Goal: Task Accomplishment & Management: Manage account settings

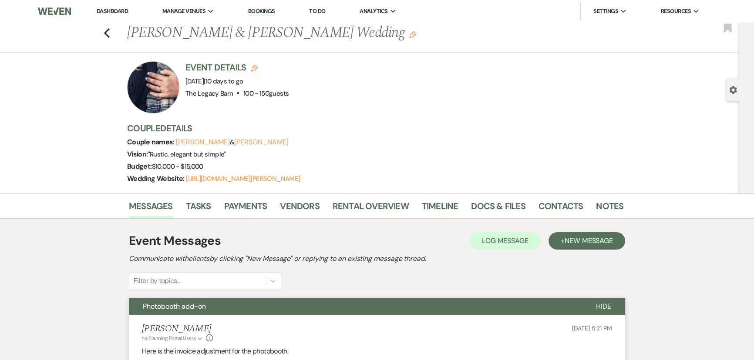
click at [111, 10] on link "Dashboard" at bounding box center [112, 10] width 31 height 7
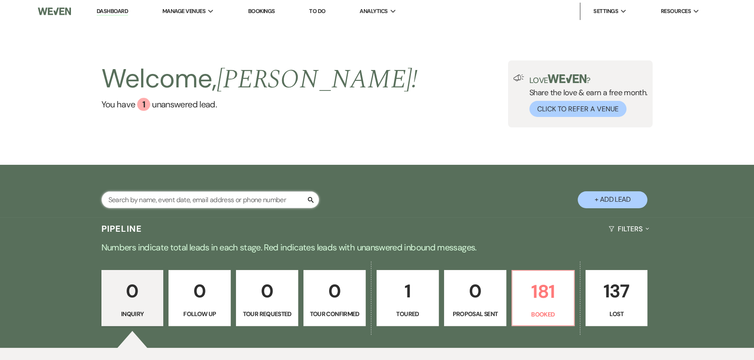
click at [117, 203] on input "text" at bounding box center [210, 199] width 218 height 17
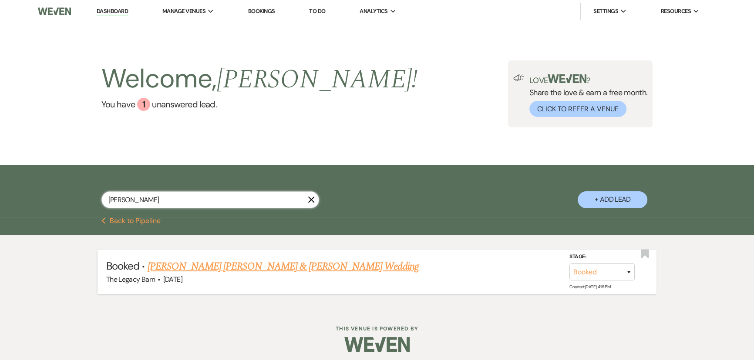
type input "[PERSON_NAME]"
click at [217, 264] on link "[PERSON_NAME] [PERSON_NAME] & [PERSON_NAME] Wedding" at bounding box center [283, 267] width 271 height 16
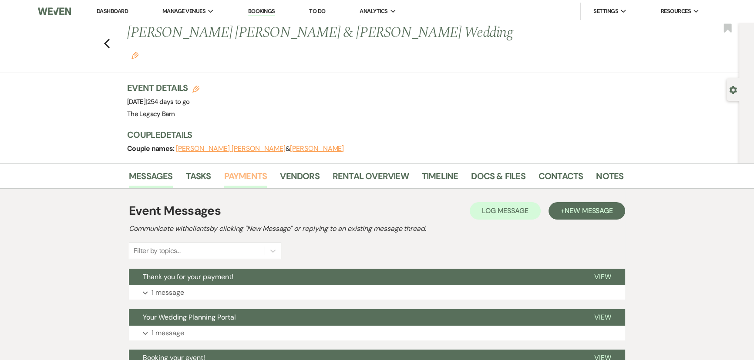
click at [258, 169] on link "Payments" at bounding box center [245, 178] width 43 height 19
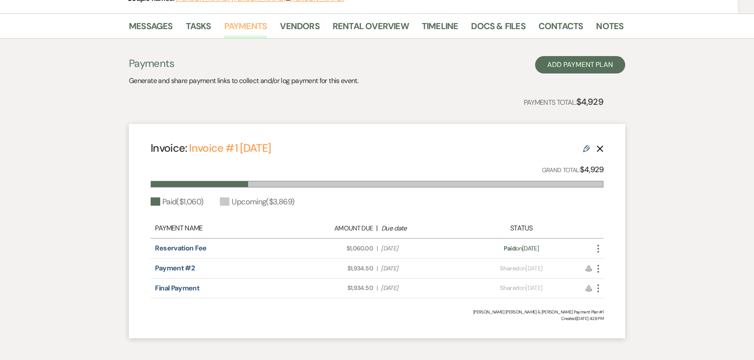
scroll to position [172, 0]
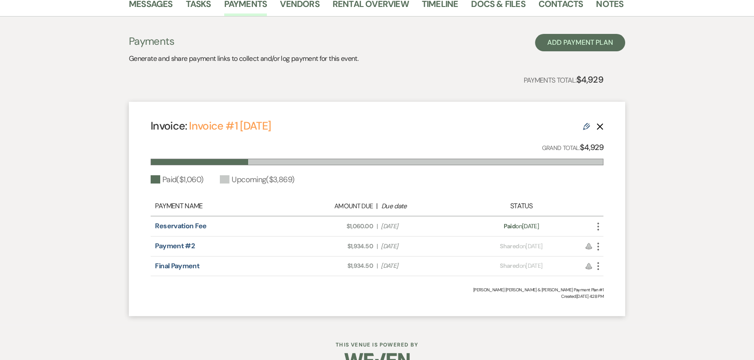
click at [598, 242] on icon "More" at bounding box center [598, 247] width 10 height 10
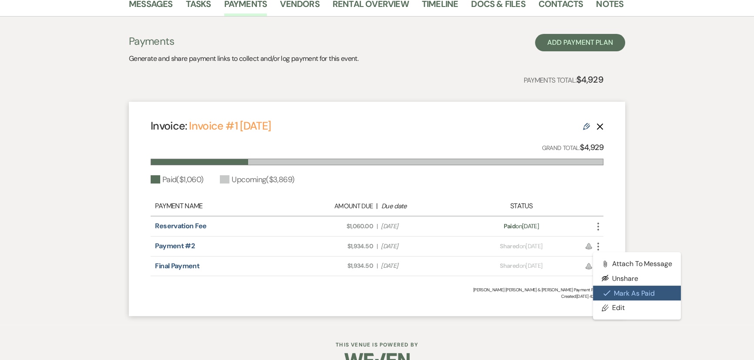
click at [622, 286] on button "Check [PERSON_NAME] [PERSON_NAME] as Paid" at bounding box center [637, 293] width 88 height 15
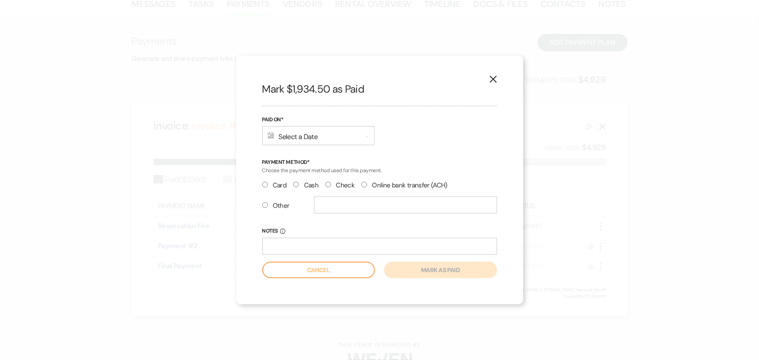
click at [282, 138] on div "Calendar Select a Date Expand" at bounding box center [318, 135] width 112 height 19
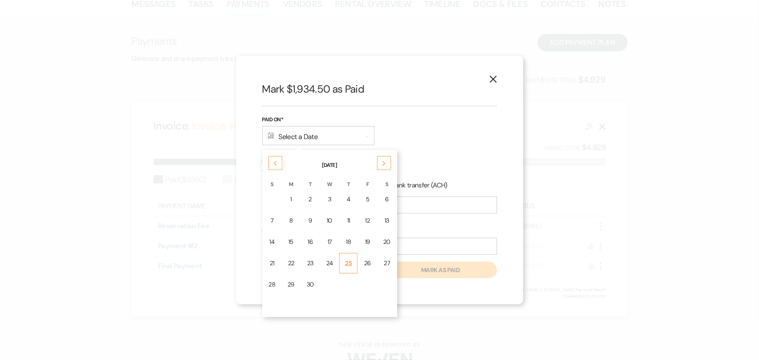
click at [350, 265] on div "25" at bounding box center [348, 263] width 7 height 9
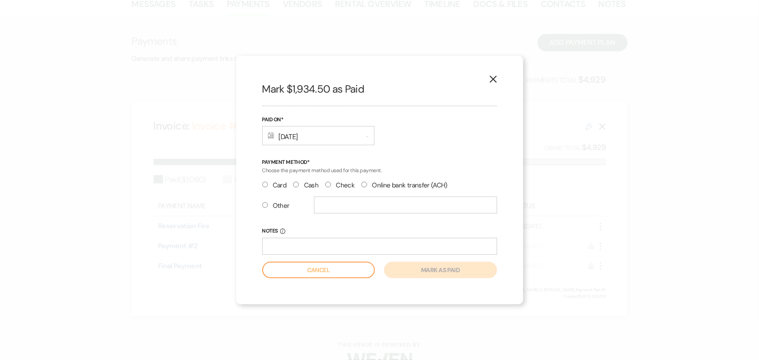
click at [328, 182] on input "Check" at bounding box center [329, 185] width 6 height 6
radio input "true"
click at [401, 270] on button "Mark as paid" at bounding box center [440, 270] width 113 height 17
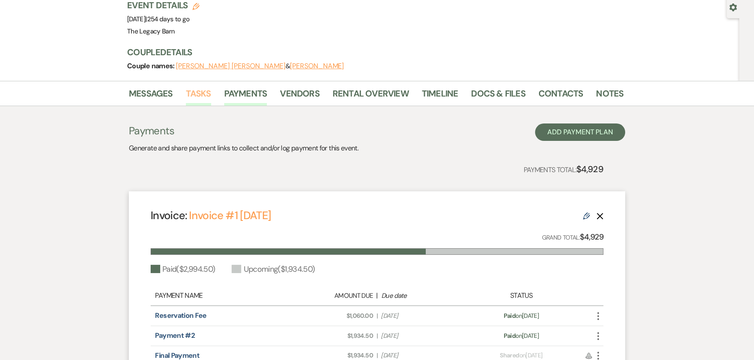
scroll to position [0, 0]
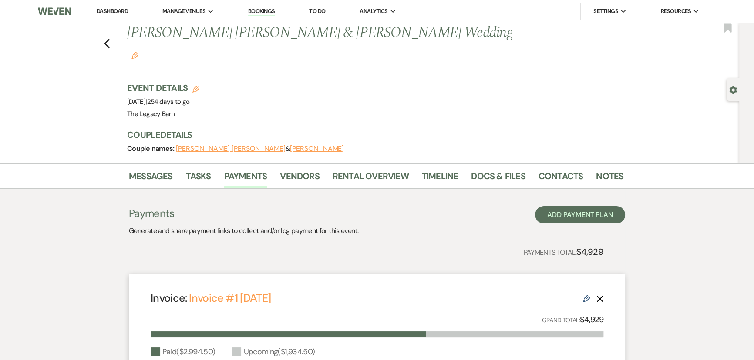
click at [117, 12] on link "Dashboard" at bounding box center [112, 10] width 31 height 7
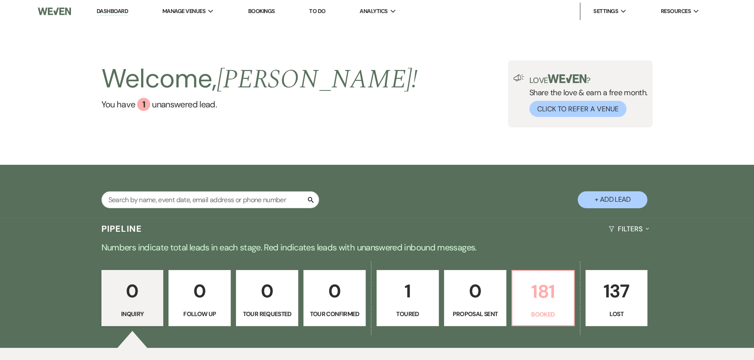
click at [536, 299] on p "181" at bounding box center [542, 291] width 51 height 29
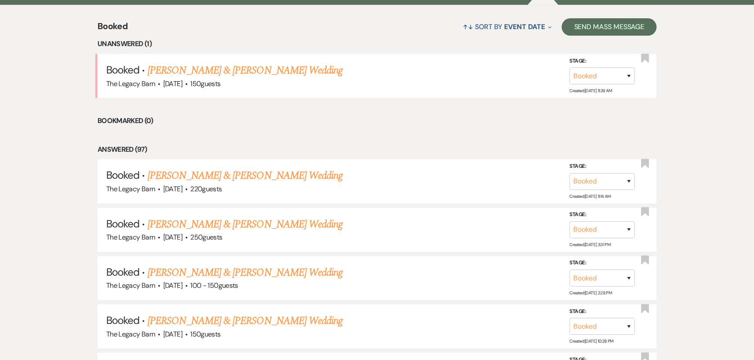
scroll to position [356, 0]
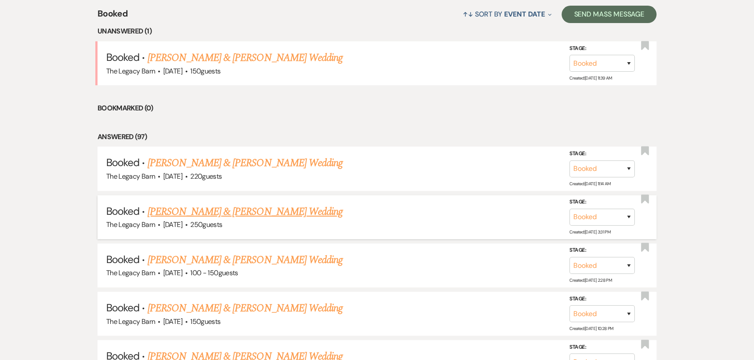
click at [249, 208] on link "[PERSON_NAME] & [PERSON_NAME] Wedding" at bounding box center [245, 212] width 195 height 16
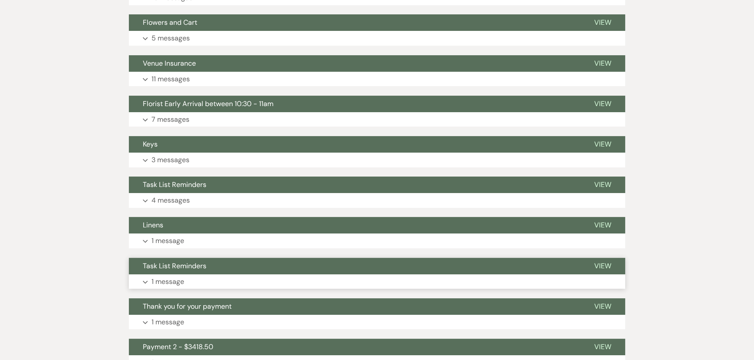
scroll to position [158, 0]
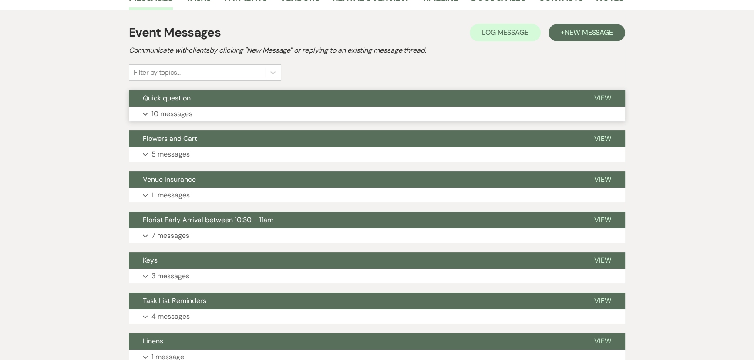
click at [295, 98] on button "Quick question" at bounding box center [354, 98] width 451 height 17
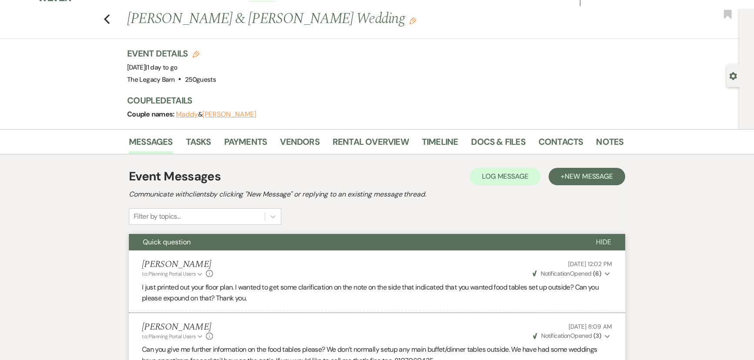
scroll to position [0, 0]
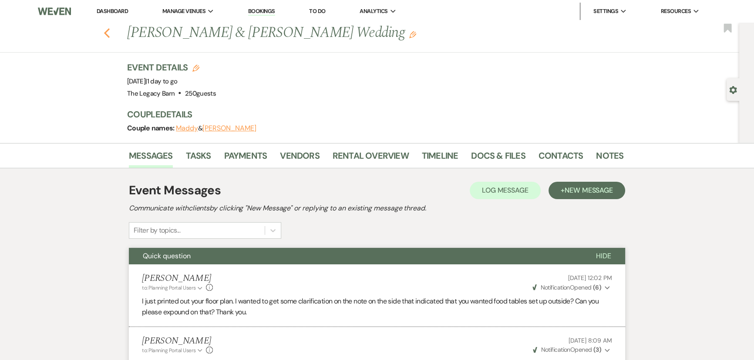
click at [106, 32] on icon "Previous" at bounding box center [107, 33] width 7 height 10
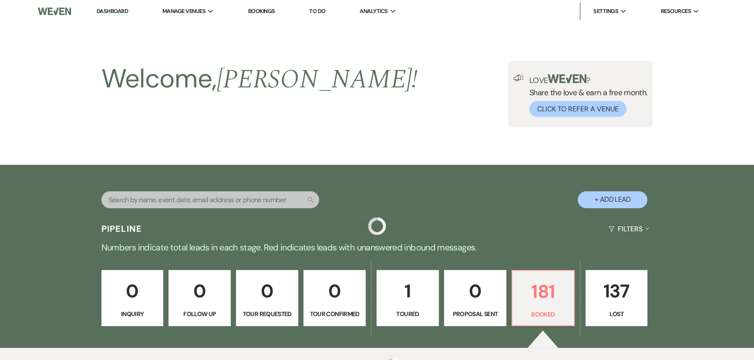
scroll to position [356, 0]
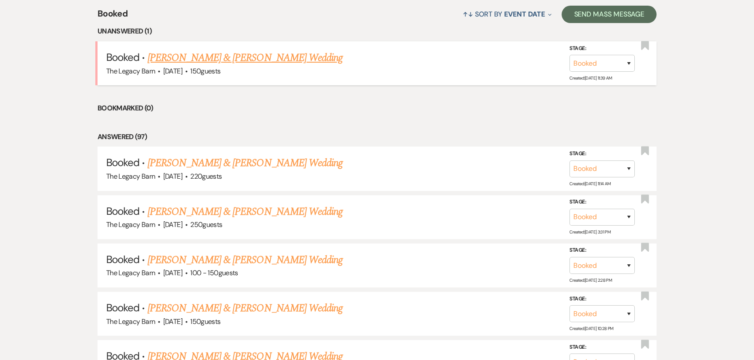
click at [168, 60] on link "[PERSON_NAME] & [PERSON_NAME] Wedding" at bounding box center [245, 58] width 195 height 16
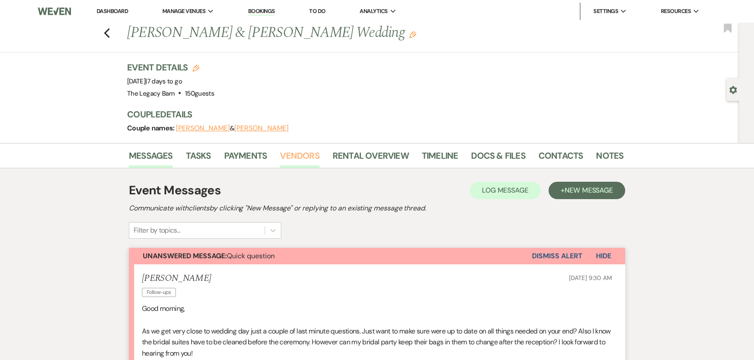
click at [304, 154] on link "Vendors" at bounding box center [299, 158] width 39 height 19
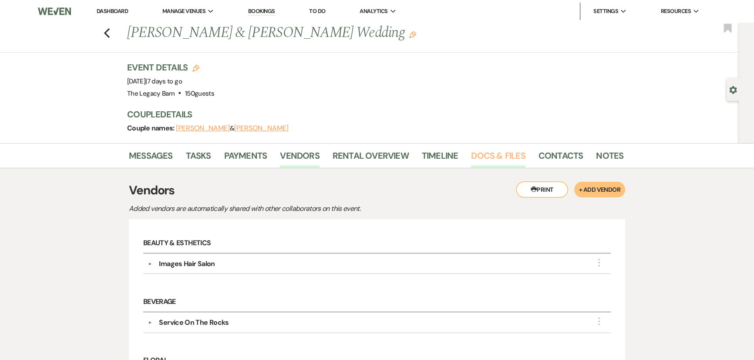
click at [509, 152] on link "Docs & Files" at bounding box center [498, 158] width 54 height 19
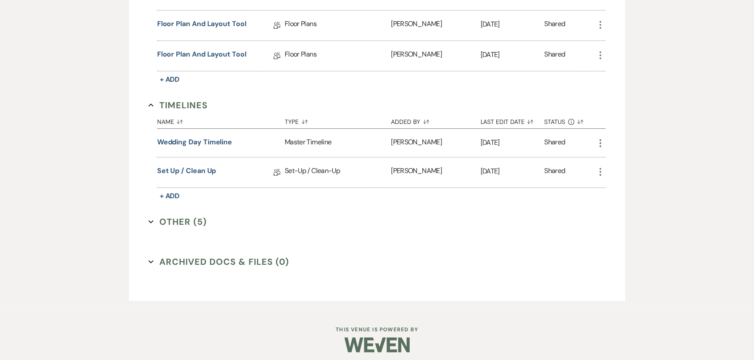
scroll to position [771, 0]
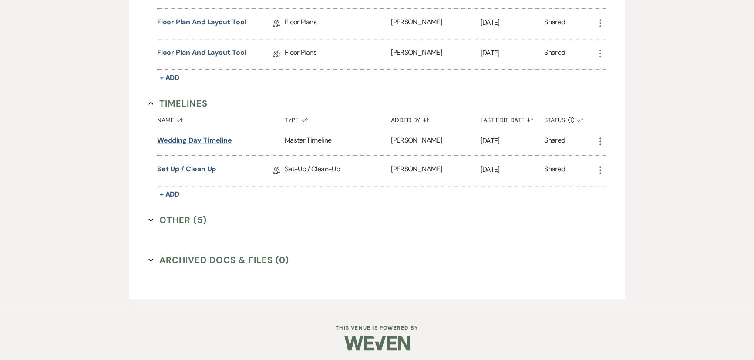
click at [174, 138] on button "Wedding Day Timeline" at bounding box center [194, 140] width 75 height 10
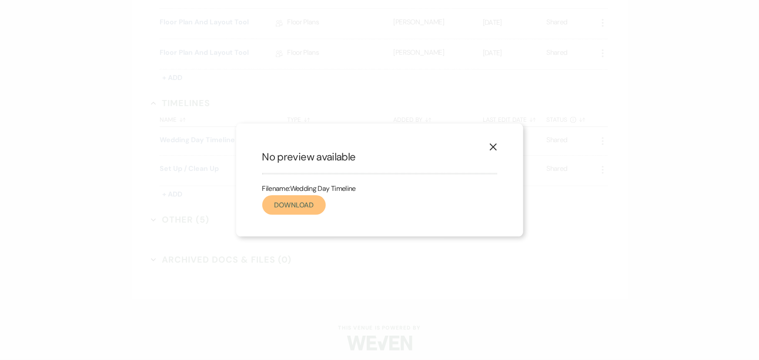
click at [287, 202] on link "Download" at bounding box center [294, 205] width 64 height 20
click at [493, 145] on icon "X" at bounding box center [494, 147] width 8 height 8
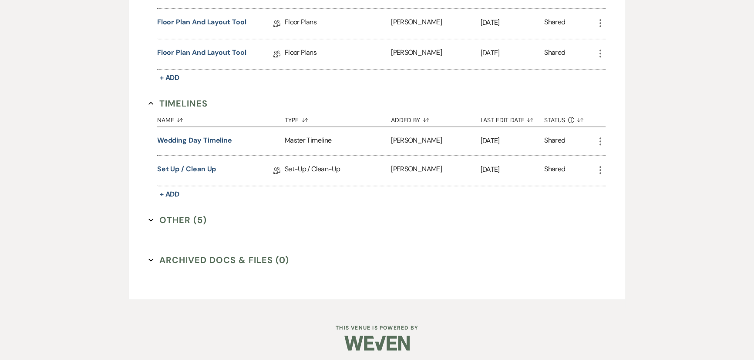
click at [170, 214] on button "Other (5) Expand" at bounding box center [177, 220] width 58 height 13
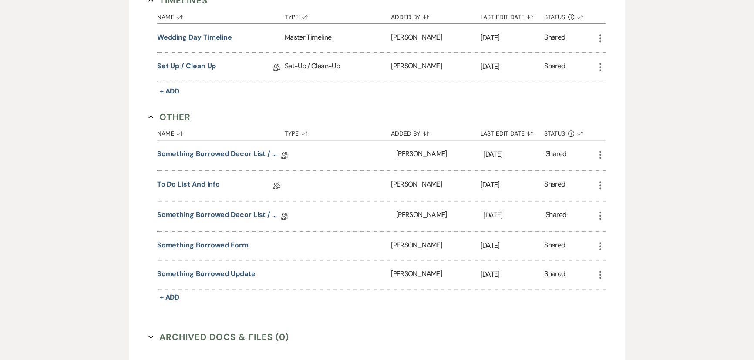
scroll to position [890, 0]
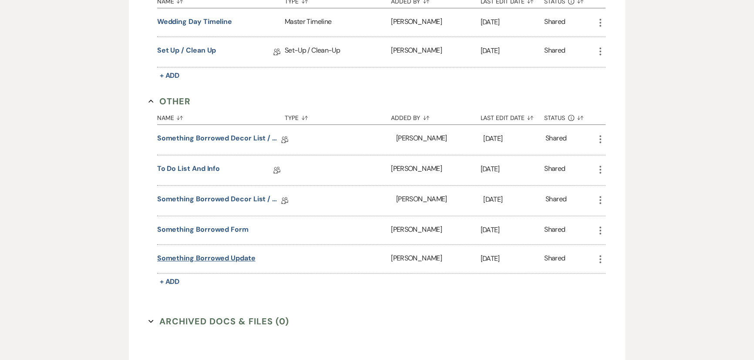
click at [178, 253] on button "Something borrowed update" at bounding box center [206, 258] width 98 height 10
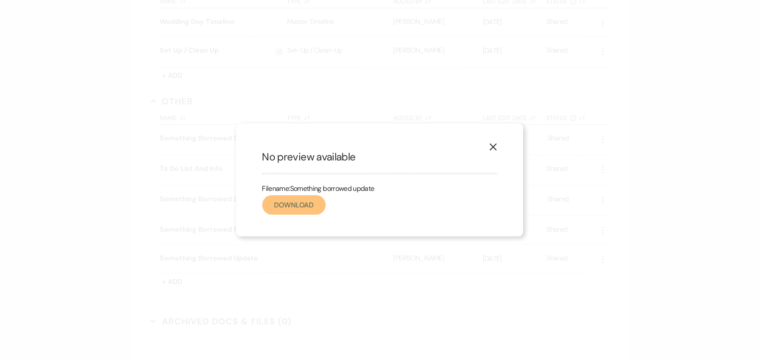
click at [284, 209] on link "Download" at bounding box center [294, 205] width 64 height 20
click at [491, 146] on use "button" at bounding box center [493, 147] width 7 height 7
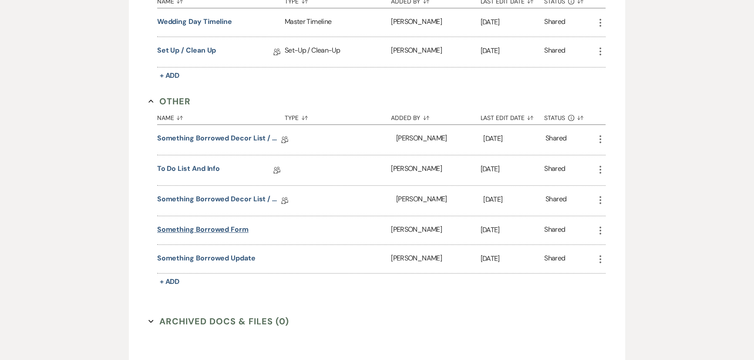
click at [216, 225] on button "Something borrowed form" at bounding box center [202, 230] width 91 height 10
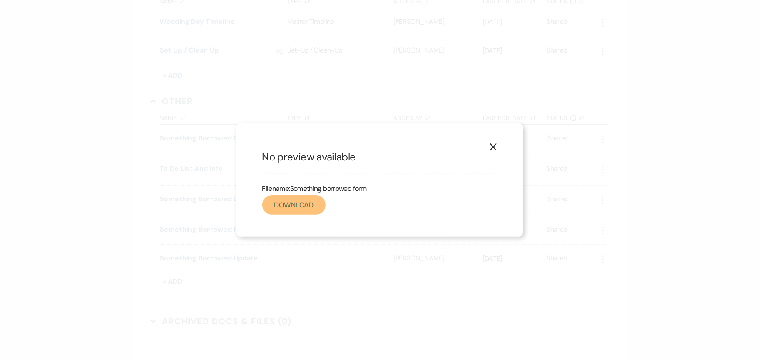
click at [289, 205] on link "Download" at bounding box center [294, 205] width 64 height 20
click at [494, 144] on icon "X" at bounding box center [494, 147] width 8 height 8
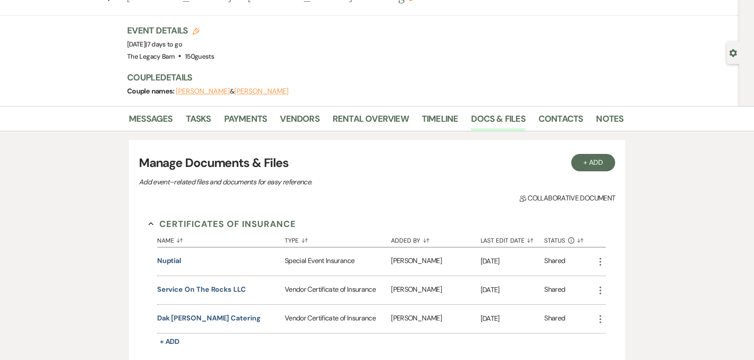
scroll to position [0, 0]
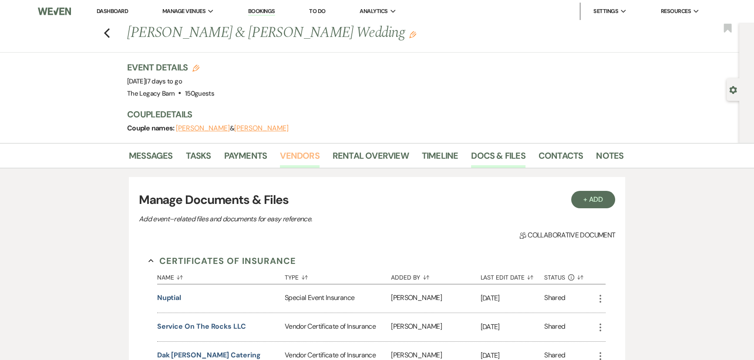
click at [291, 157] on link "Vendors" at bounding box center [299, 158] width 39 height 19
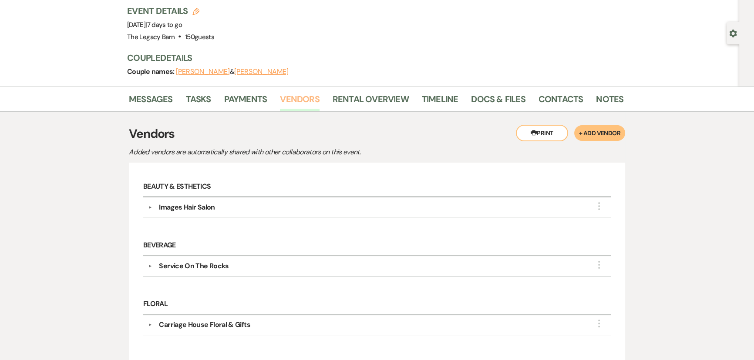
scroll to position [12, 0]
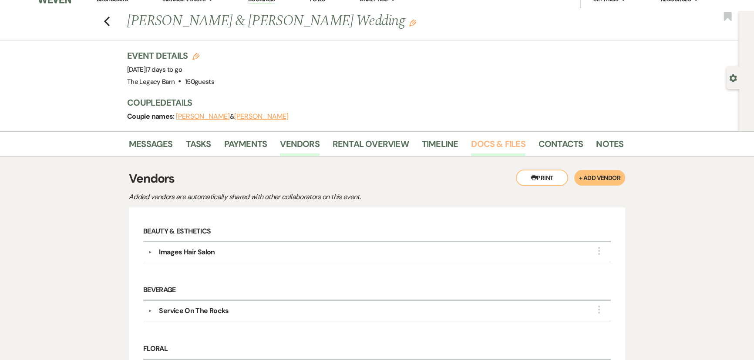
click at [489, 144] on link "Docs & Files" at bounding box center [498, 146] width 54 height 19
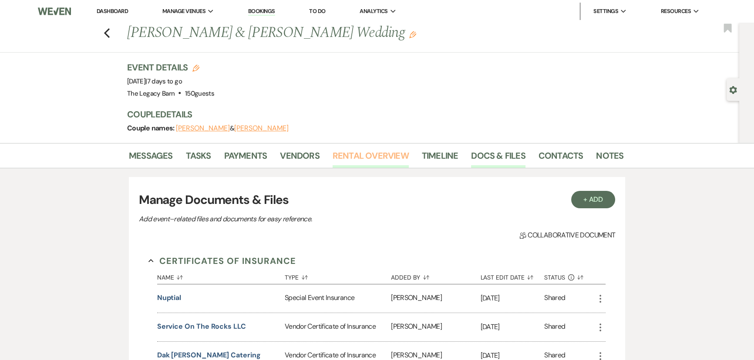
click at [350, 155] on link "Rental Overview" at bounding box center [370, 158] width 76 height 19
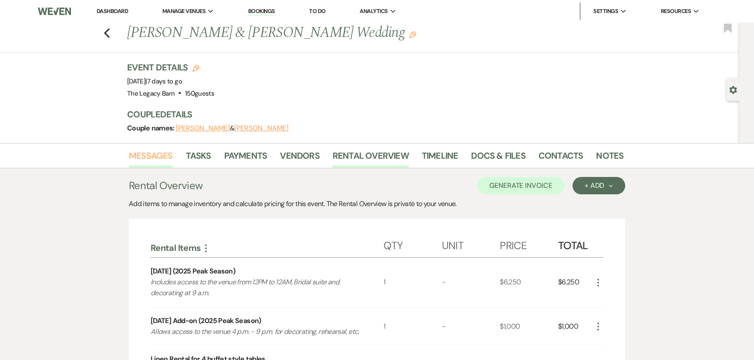
click at [149, 154] on link "Messages" at bounding box center [151, 158] width 44 height 19
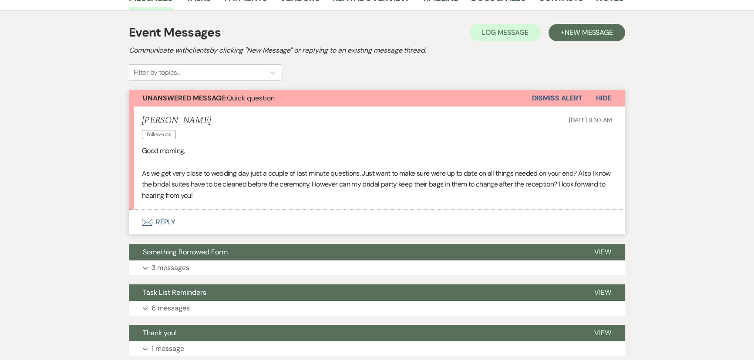
click at [162, 219] on button "Envelope Reply" at bounding box center [377, 222] width 496 height 24
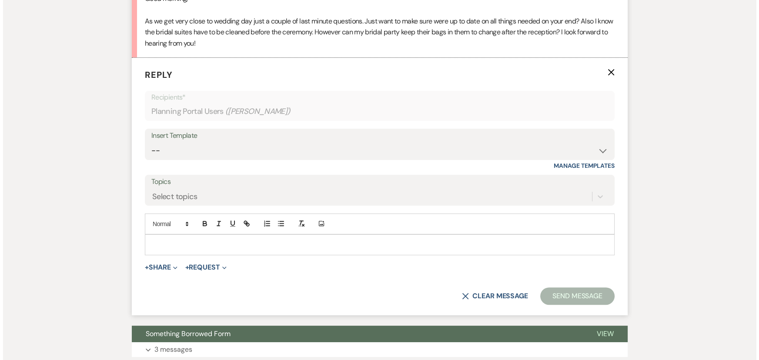
scroll to position [317, 0]
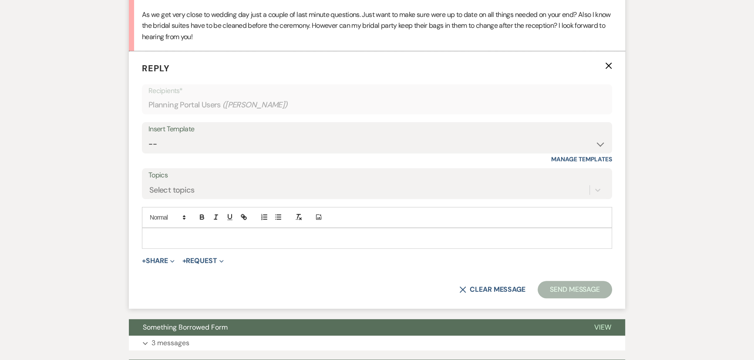
click at [165, 235] on p at bounding box center [377, 239] width 456 height 10
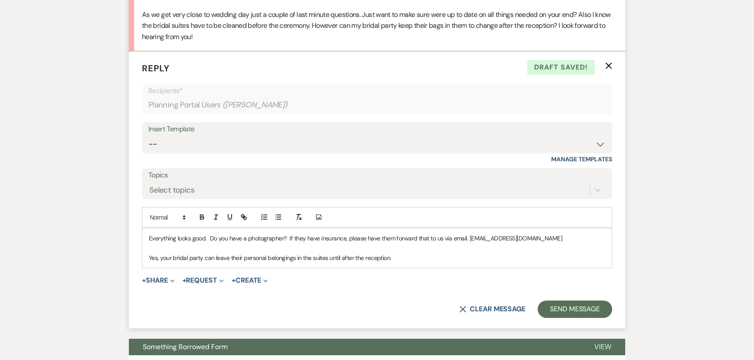
click at [553, 235] on p "Everything looks good. Do you have a photographer? If they have insurance, plea…" at bounding box center [377, 239] width 456 height 10
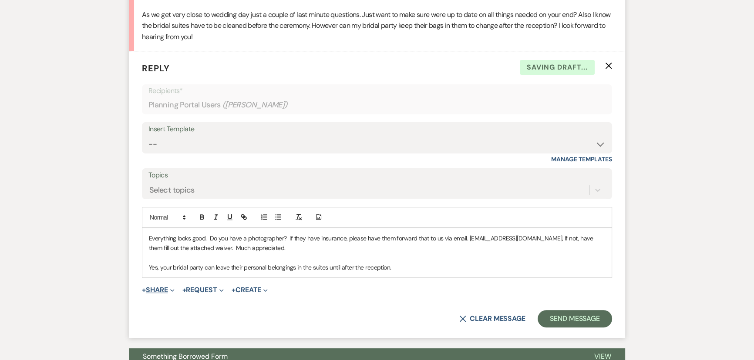
click at [158, 287] on button "+ Share Expand" at bounding box center [158, 290] width 33 height 7
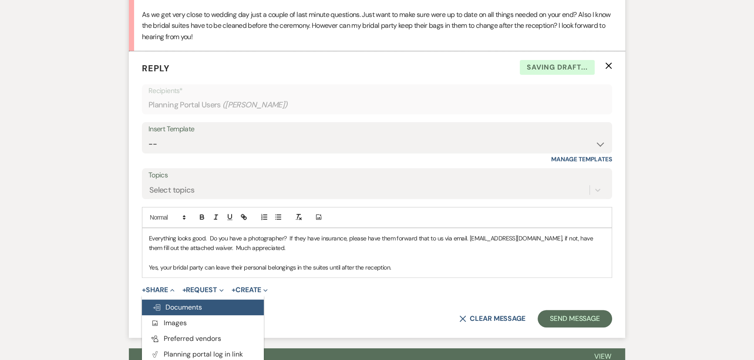
click at [178, 304] on span "Doc Upload Documents" at bounding box center [177, 307] width 50 height 9
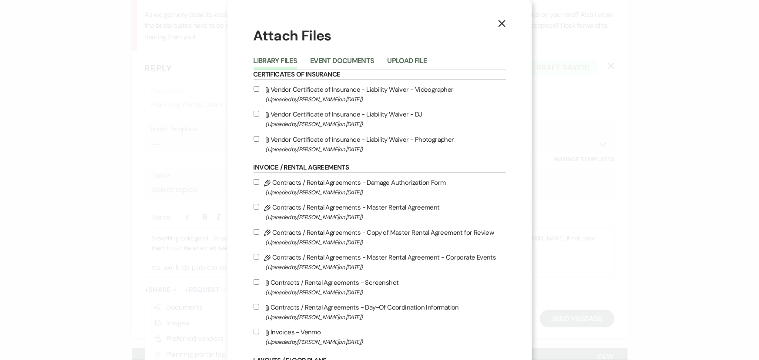
drag, startPoint x: 253, startPoint y: 139, endPoint x: 273, endPoint y: 144, distance: 20.4
click at [254, 139] on input "Attach File Vendor Certificate of Insurance - Liability Waiver - Photographer (…" at bounding box center [257, 139] width 6 height 6
checkbox input "true"
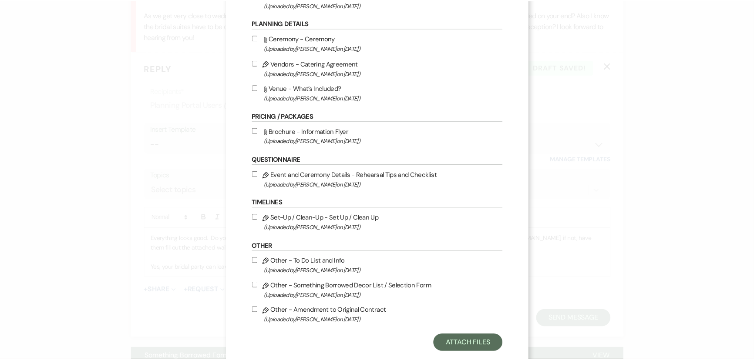
scroll to position [475, 0]
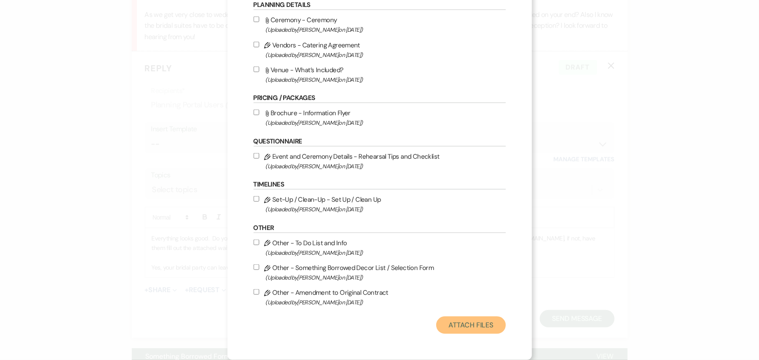
click at [463, 322] on button "Attach Files" at bounding box center [470, 325] width 69 height 17
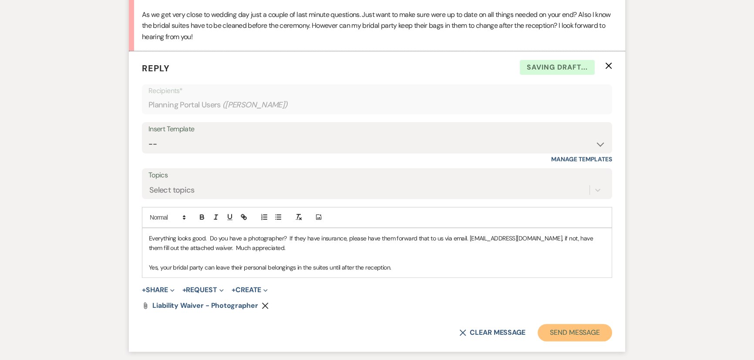
click at [561, 326] on button "Send Message" at bounding box center [574, 332] width 74 height 17
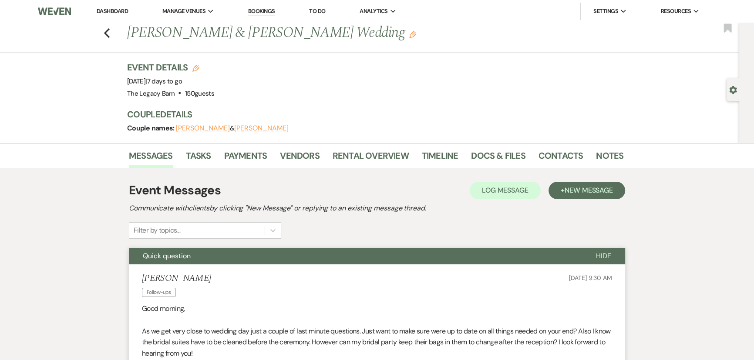
scroll to position [0, 0]
click at [121, 11] on link "Dashboard" at bounding box center [112, 10] width 31 height 7
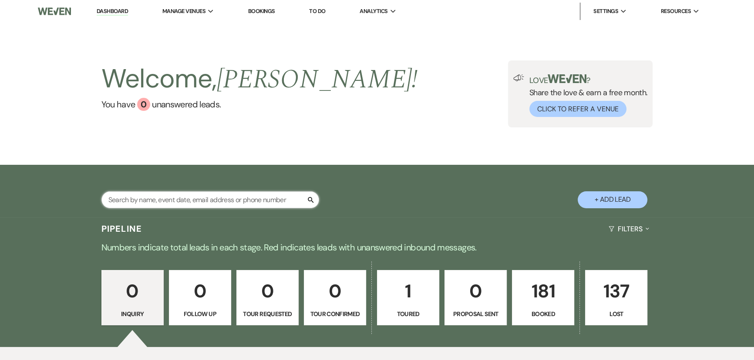
click at [121, 195] on input "text" at bounding box center [210, 199] width 218 height 17
type input "sine"
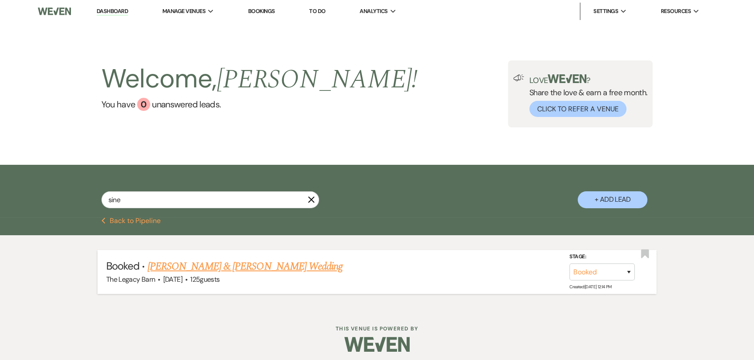
click at [240, 263] on link "[PERSON_NAME] & [PERSON_NAME] Wedding" at bounding box center [245, 267] width 195 height 16
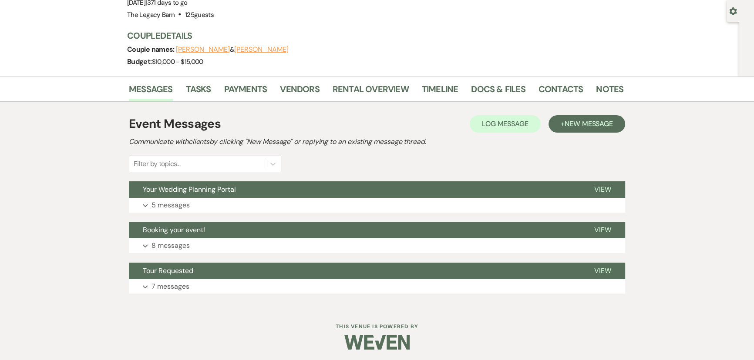
scroll to position [81, 0]
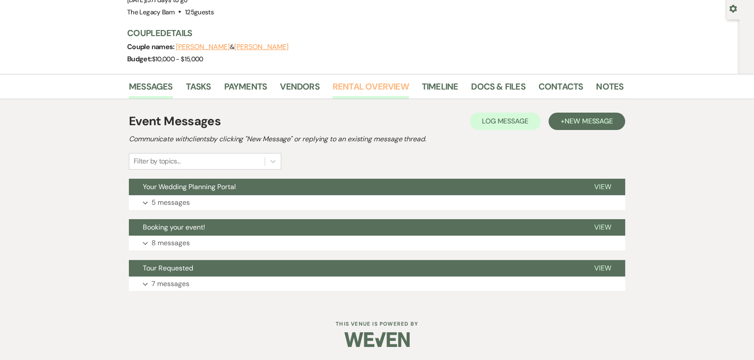
click at [370, 88] on link "Rental Overview" at bounding box center [370, 89] width 76 height 19
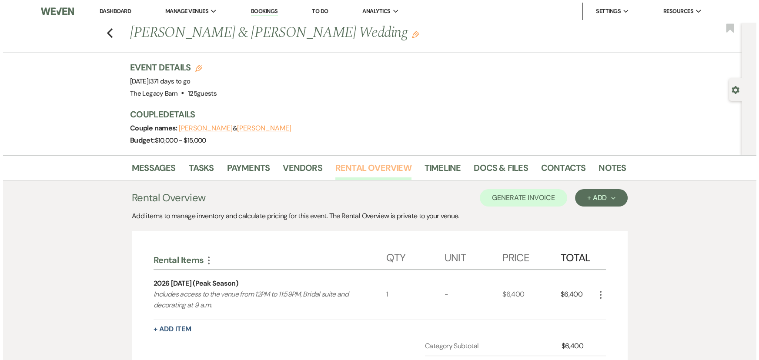
scroll to position [176, 0]
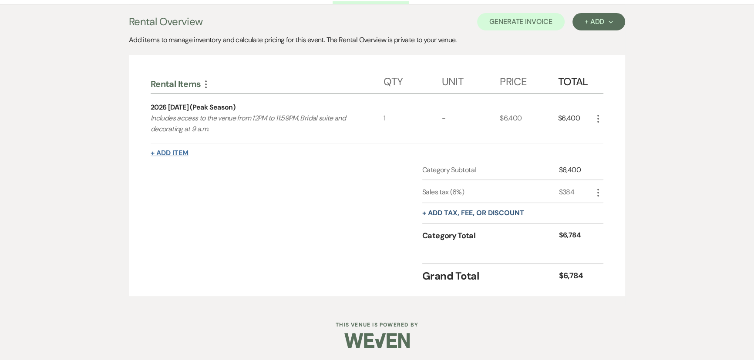
click at [160, 151] on button "+ Add Item" at bounding box center [170, 153] width 38 height 7
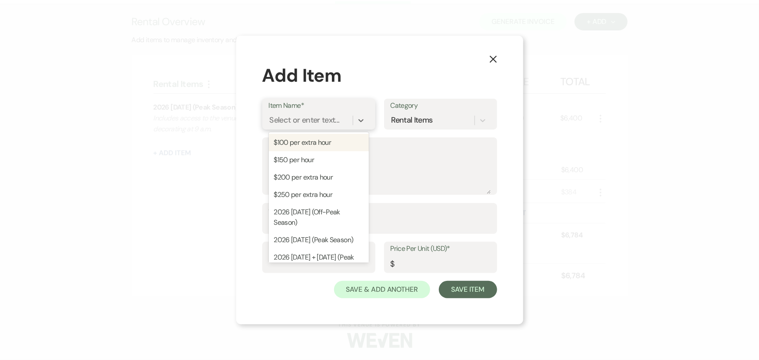
click at [292, 124] on div "Select or enter text..." at bounding box center [305, 120] width 70 height 12
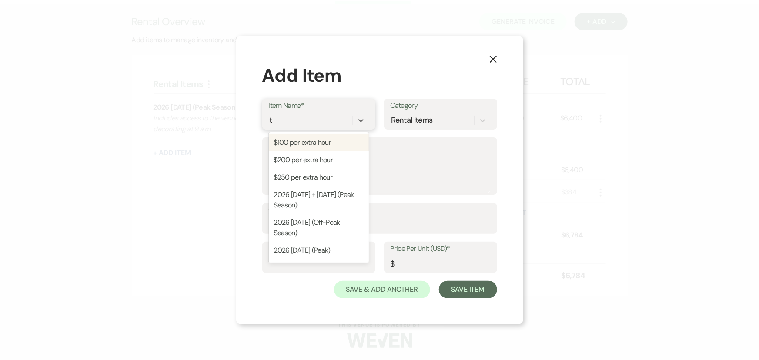
type input "th"
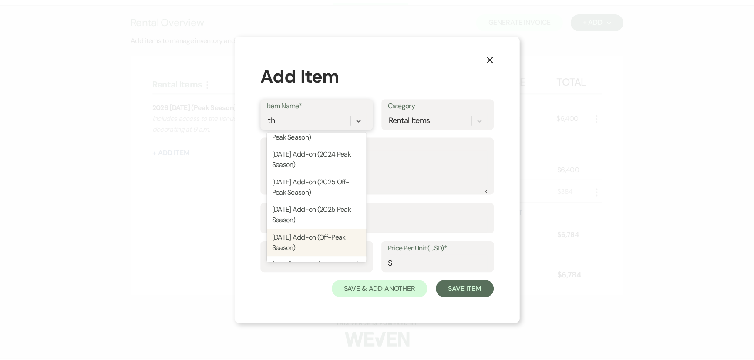
scroll to position [74, 0]
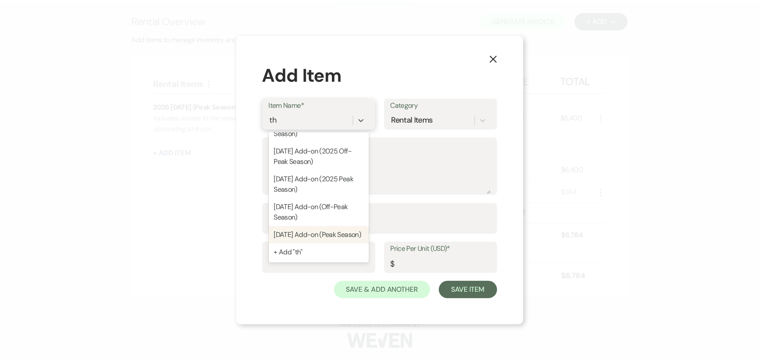
click at [295, 228] on div "[DATE] Add-on (Peak Season)" at bounding box center [319, 234] width 100 height 17
type textarea "Allows access to the venue 4 p.m. - 9 p.m. for decorating, rehearsal, etc."
type input "1000"
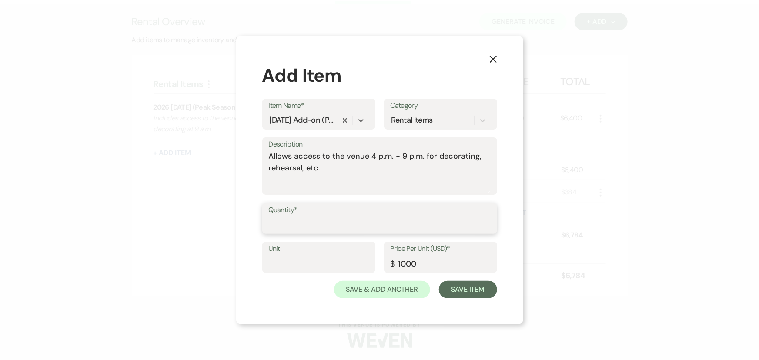
click at [295, 228] on input "Quantity*" at bounding box center [380, 224] width 222 height 17
type input "1"
click at [463, 290] on button "Save Item" at bounding box center [468, 289] width 58 height 17
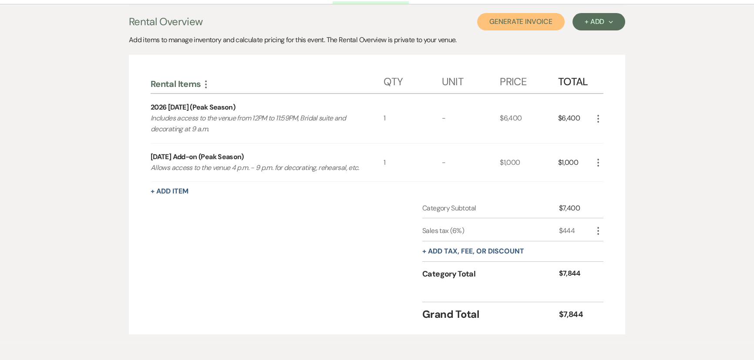
click at [505, 23] on button "Generate Invoice" at bounding box center [520, 21] width 87 height 17
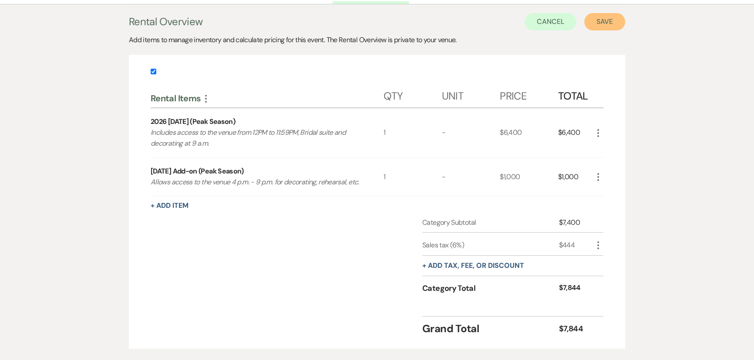
click at [597, 21] on button "Save" at bounding box center [604, 21] width 41 height 17
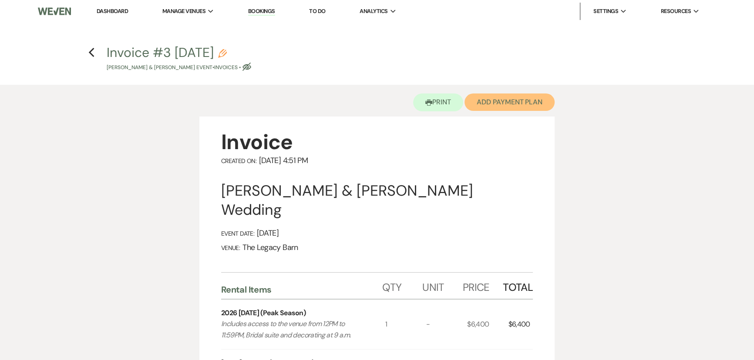
click at [491, 104] on button "Add Payment Plan" at bounding box center [509, 102] width 90 height 17
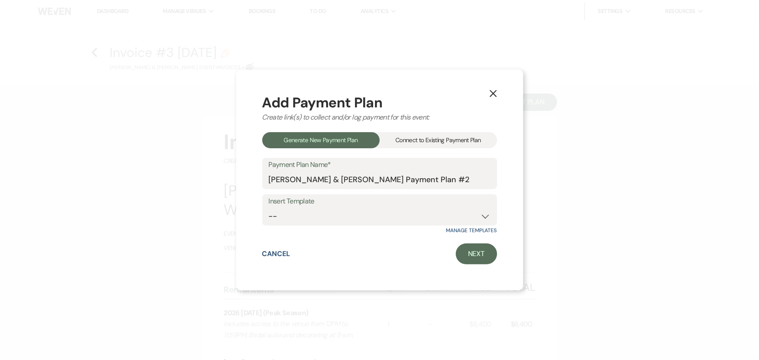
click at [423, 144] on div "Connect to Existing Payment Plan" at bounding box center [438, 140] width 117 height 16
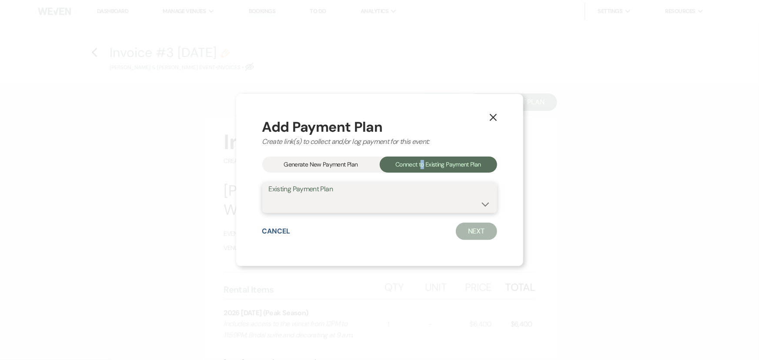
click at [316, 201] on select "[PERSON_NAME] & [PERSON_NAME]'s Payment Plan #1" at bounding box center [380, 203] width 222 height 17
select select "16841"
click at [269, 195] on select "[PERSON_NAME] & [PERSON_NAME]'s Payment Plan #1" at bounding box center [380, 203] width 222 height 17
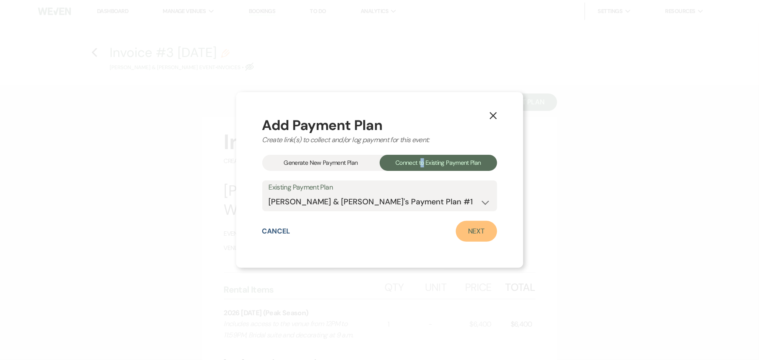
click at [481, 232] on link "Next" at bounding box center [476, 231] width 41 height 21
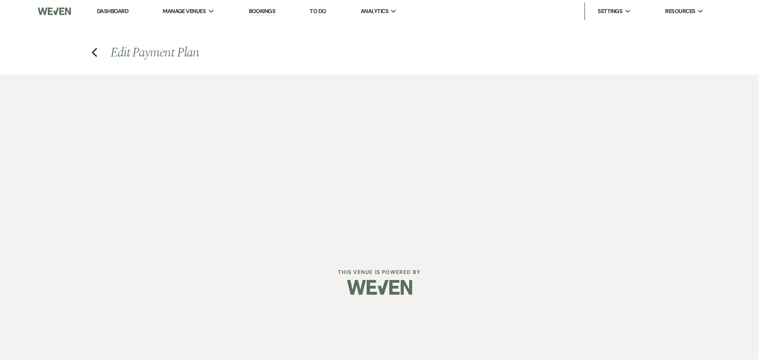
select select "29184"
select select "1"
select select "true"
select select "2"
select select "flat"
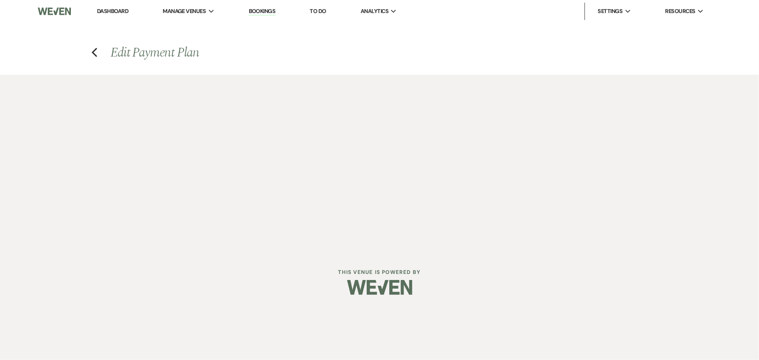
select select "true"
select select "client"
select select "weeks"
select select "client"
select select "days"
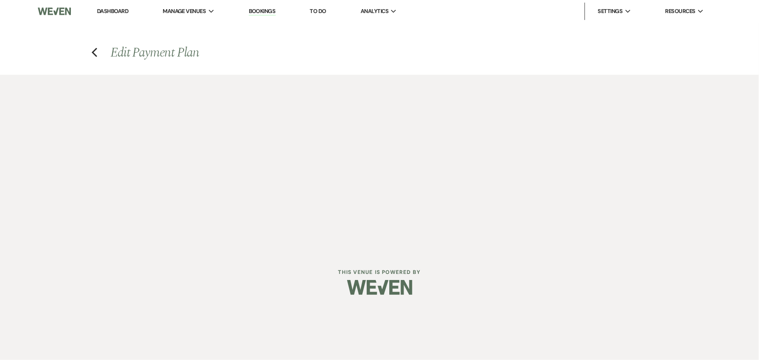
select select "host"
select select "days"
select select "afterDueDate"
select select "2"
select select "flat"
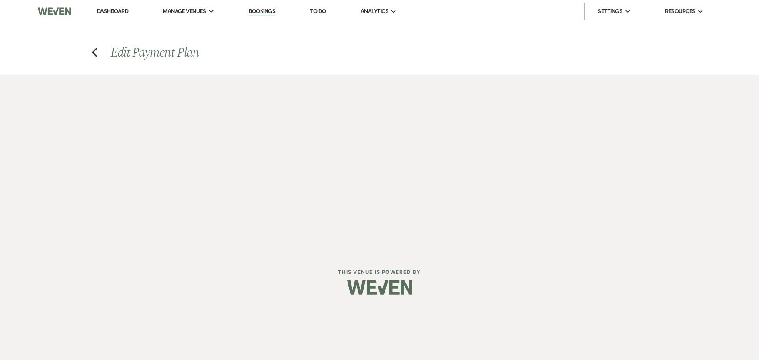
select select "true"
select select "client"
select select "weeks"
select select "client"
select select "days"
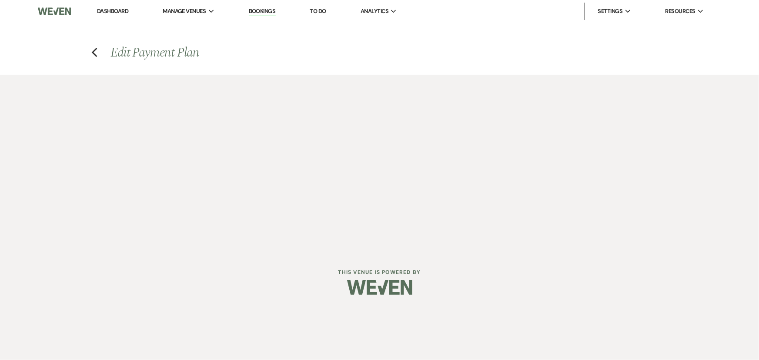
select select "host"
select select "days"
select select "afterDueDate"
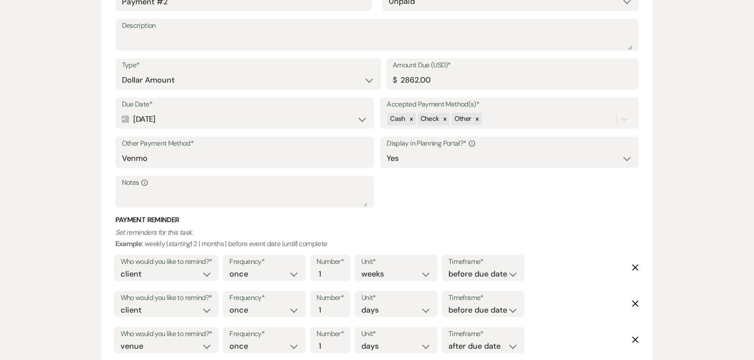
scroll to position [514, 0]
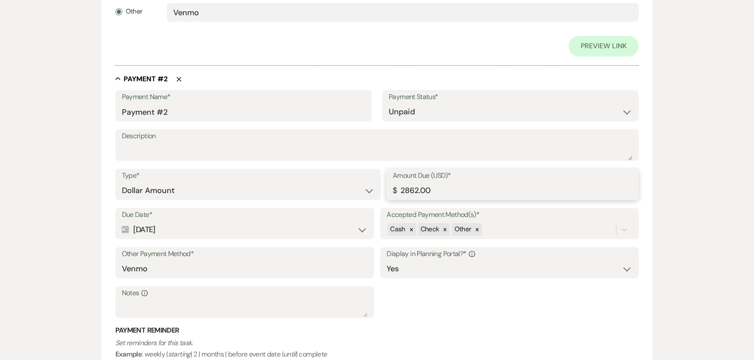
drag, startPoint x: 401, startPoint y: 190, endPoint x: 407, endPoint y: 191, distance: 6.5
click at [407, 191] on input "2862.00" at bounding box center [512, 190] width 239 height 17
type input "3362.00"
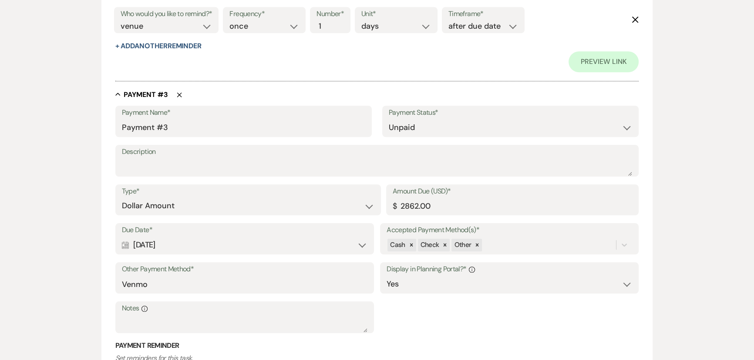
scroll to position [988, 0]
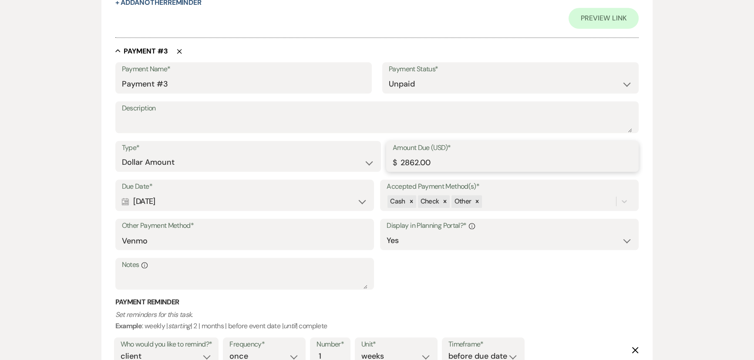
click at [409, 160] on input "2862.00" at bounding box center [512, 162] width 239 height 17
type input "3362.00"
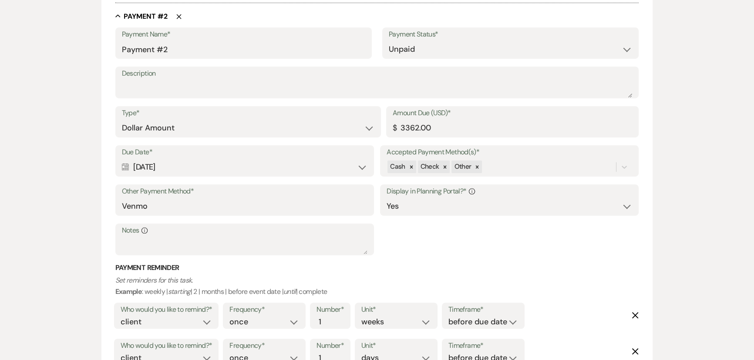
scroll to position [454, 0]
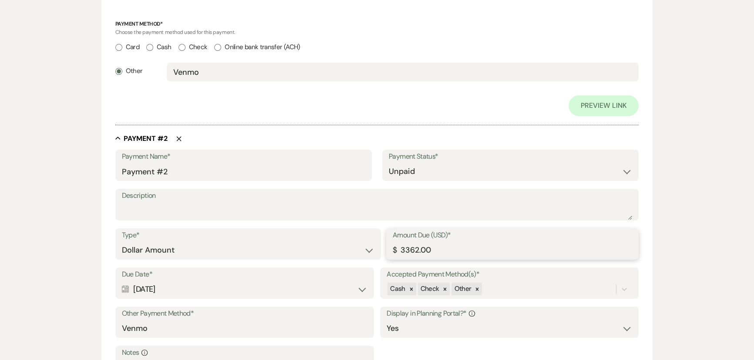
drag, startPoint x: 409, startPoint y: 248, endPoint x: 417, endPoint y: 250, distance: 8.5
click at [417, 250] on input "3362.00" at bounding box center [512, 250] width 239 height 17
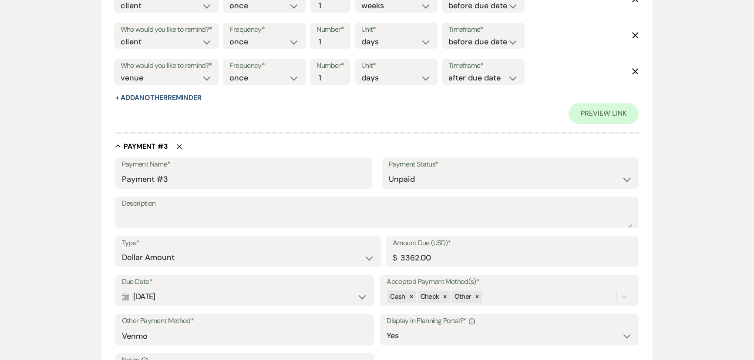
scroll to position [968, 0]
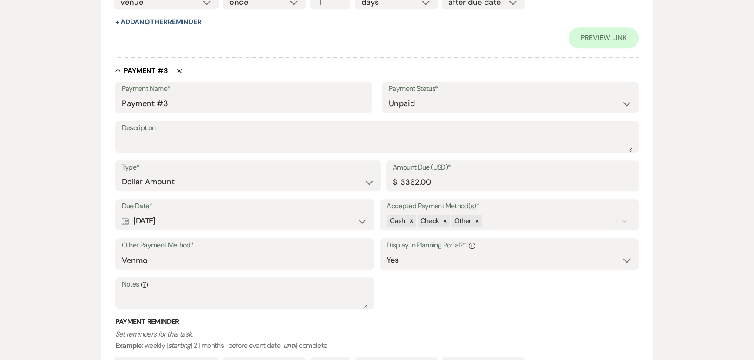
type input "3392.00"
click at [411, 180] on input "3362.00" at bounding box center [512, 182] width 239 height 17
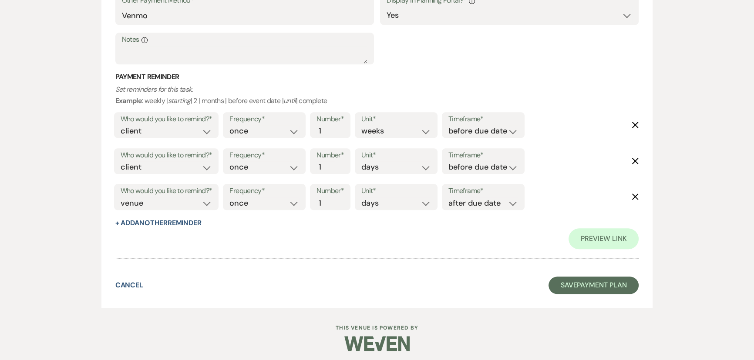
scroll to position [1215, 0]
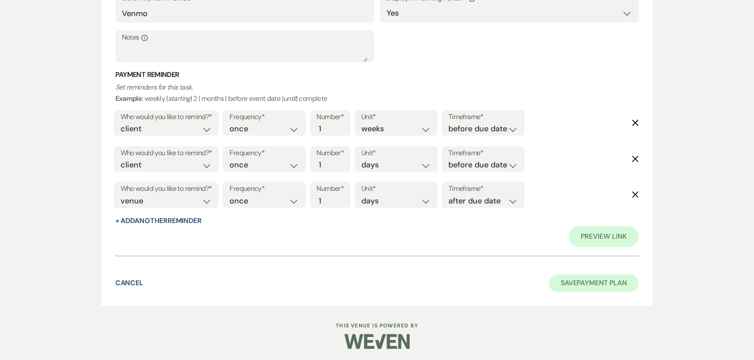
type input "3392.00"
click at [558, 281] on button "Save Payment Plan" at bounding box center [593, 283] width 91 height 17
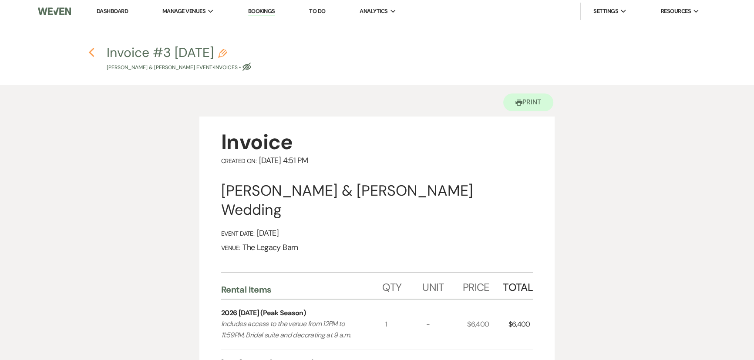
click at [91, 54] on use "button" at bounding box center [91, 53] width 6 height 10
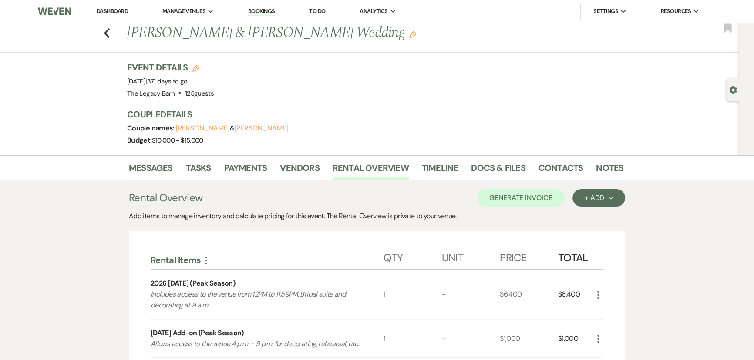
click at [199, 66] on icon "Edit" at bounding box center [195, 68] width 7 height 7
select select "756"
select select "false"
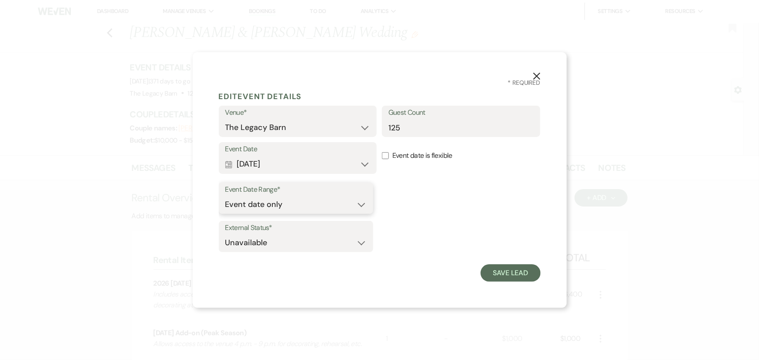
click at [359, 203] on select "Event date only Event date and" at bounding box center [295, 204] width 141 height 17
select select "eventDateAnd"
click at [225, 196] on select "Event date only Event date and" at bounding box center [295, 204] width 141 height 17
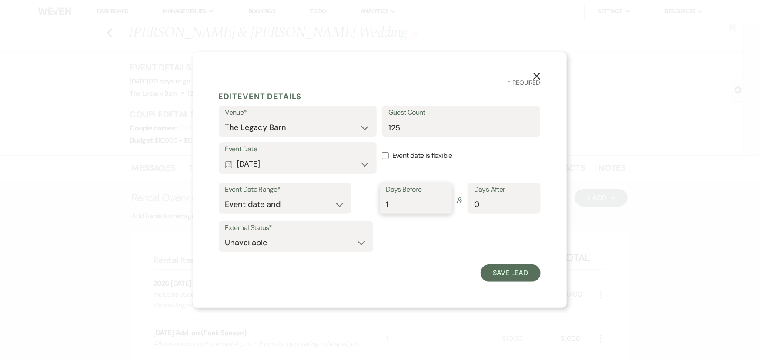
type input "1"
click at [441, 201] on input "1" at bounding box center [416, 204] width 60 height 17
click at [499, 270] on button "Save Lead" at bounding box center [511, 273] width 60 height 17
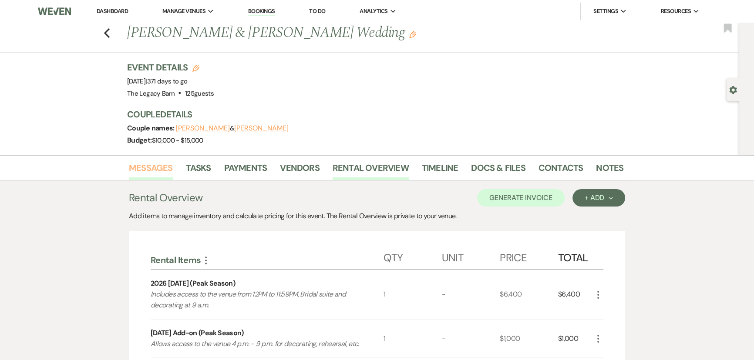
click at [155, 162] on link "Messages" at bounding box center [151, 170] width 44 height 19
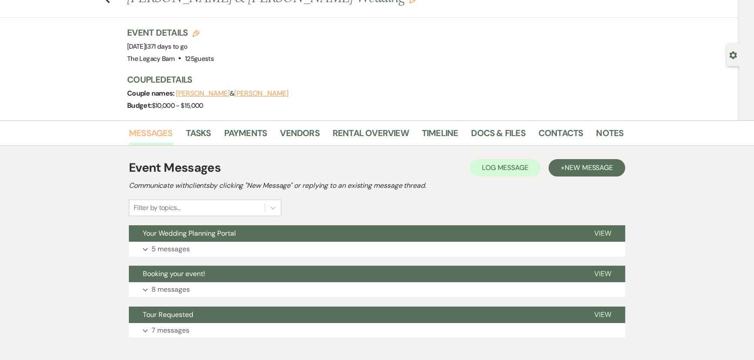
scroll to position [81, 0]
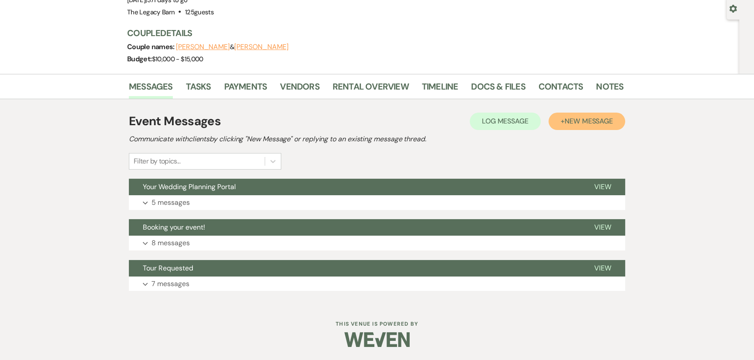
click at [574, 118] on span "New Message" at bounding box center [588, 121] width 48 height 9
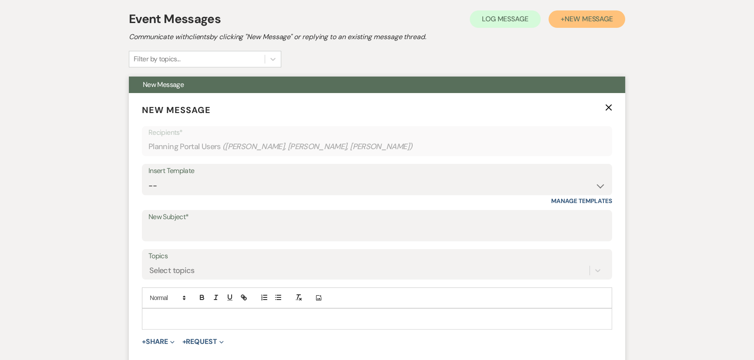
scroll to position [279, 0]
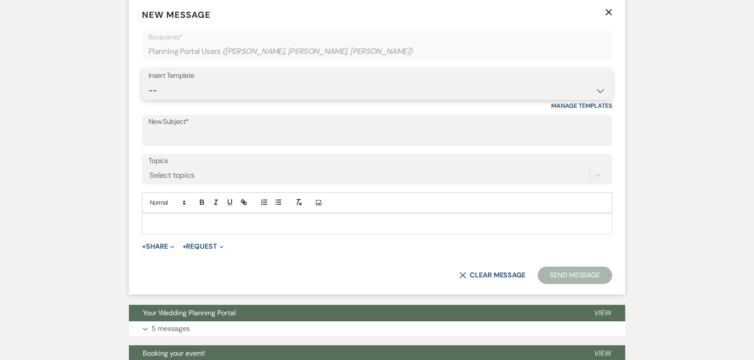
click at [165, 92] on select "-- Documents for Conversion Planning Portal Introduction Initial Inquiry Respon…" at bounding box center [376, 90] width 457 height 17
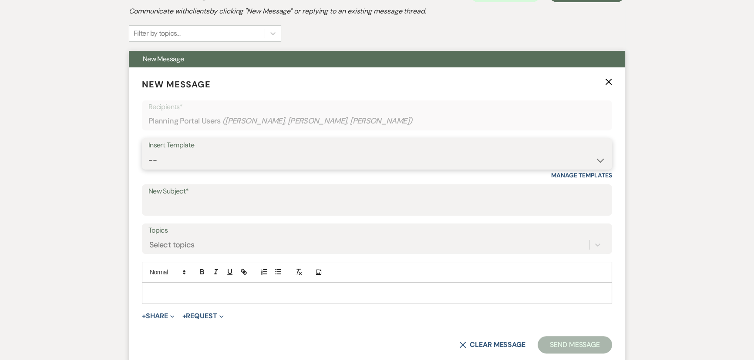
scroll to position [207, 0]
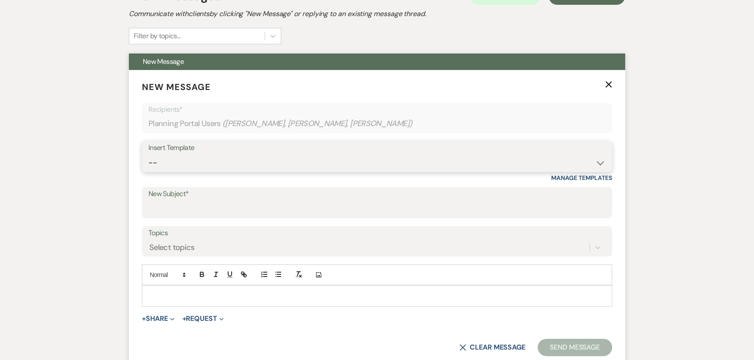
click at [165, 165] on select "-- Documents for Conversion Planning Portal Introduction Initial Inquiry Respon…" at bounding box center [376, 162] width 457 height 17
click at [108, 108] on div "Messages Tasks Payments Vendors Rental Overview Timeline Docs & Files Contacts …" at bounding box center [377, 226] width 754 height 554
click at [162, 206] on input "New Subject*" at bounding box center [376, 209] width 457 height 17
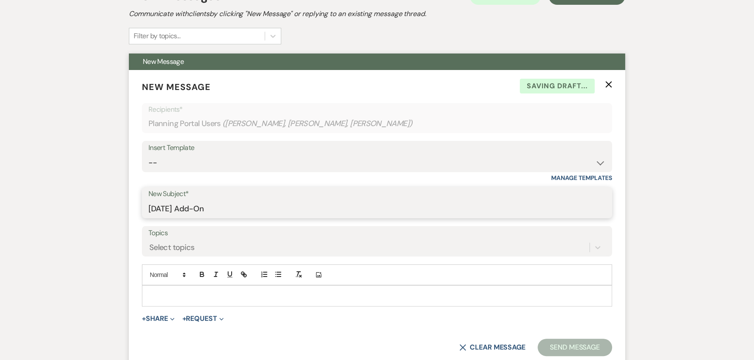
type input "[DATE] Add-On"
click at [159, 296] on p at bounding box center [377, 296] width 456 height 10
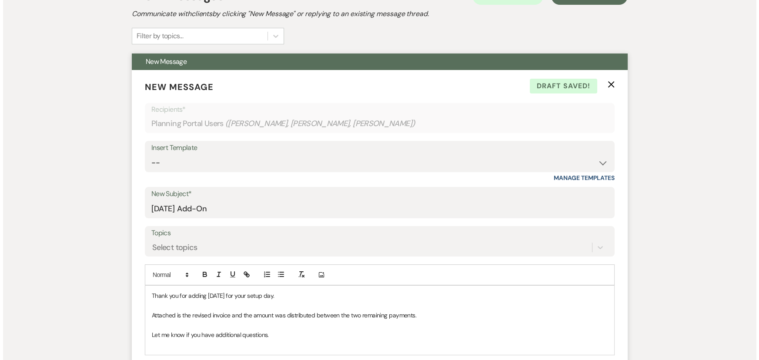
scroll to position [405, 0]
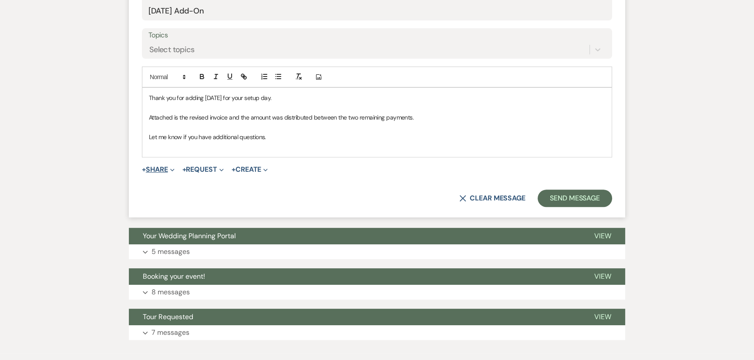
click at [161, 167] on button "+ Share Expand" at bounding box center [158, 169] width 33 height 7
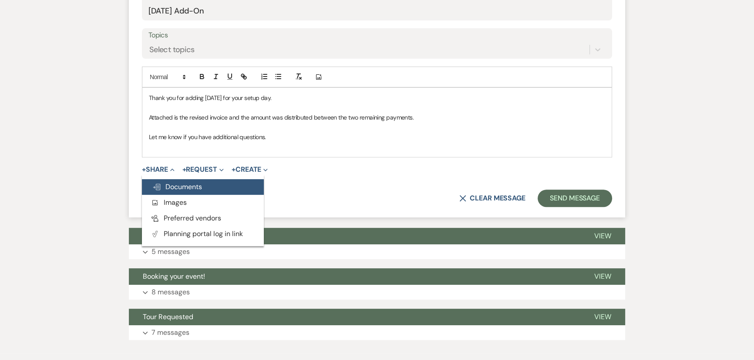
click at [169, 188] on span "Doc Upload Documents" at bounding box center [177, 186] width 50 height 9
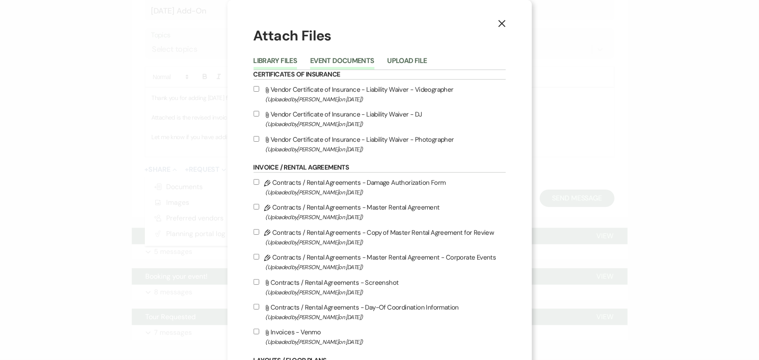
click at [336, 61] on button "Event Documents" at bounding box center [342, 63] width 64 height 12
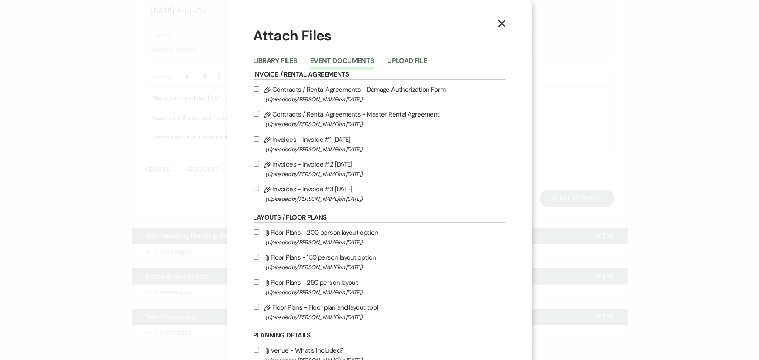
click at [255, 189] on input "Pencil Invoices - Invoice #3 [DATE] (Uploaded by [PERSON_NAME] on [DATE] )" at bounding box center [257, 189] width 6 height 6
checkbox input "true"
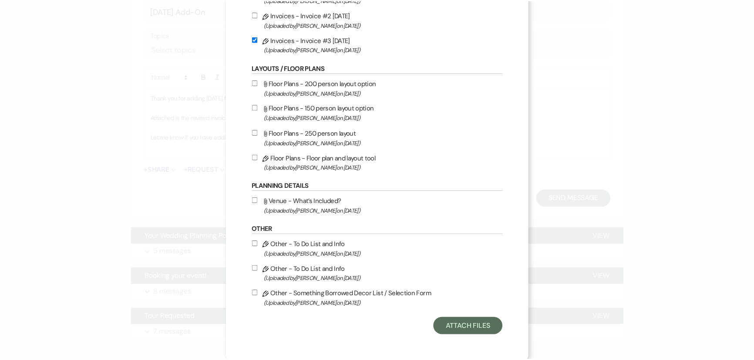
scroll to position [151, 0]
click at [453, 323] on button "Attach Files" at bounding box center [470, 325] width 69 height 17
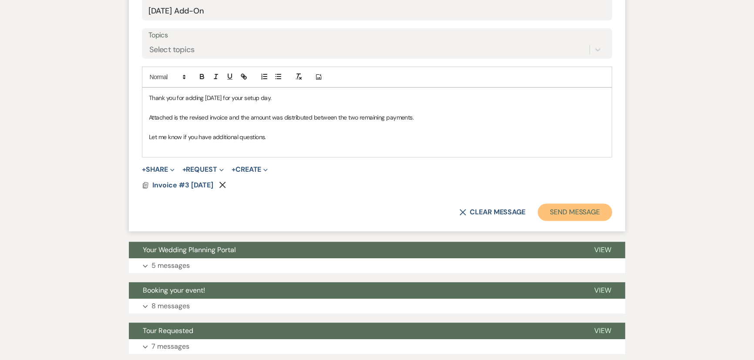
click at [560, 208] on button "Send Message" at bounding box center [574, 212] width 74 height 17
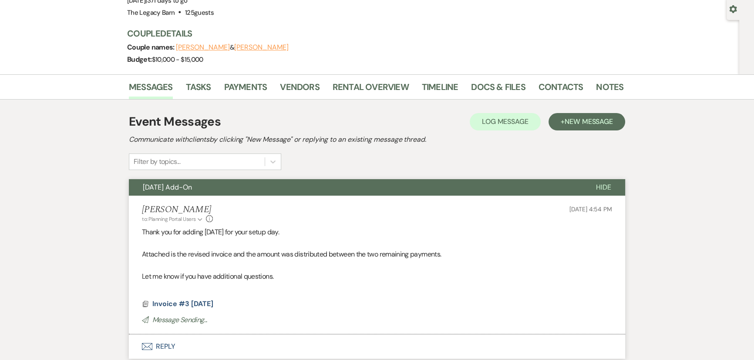
scroll to position [0, 0]
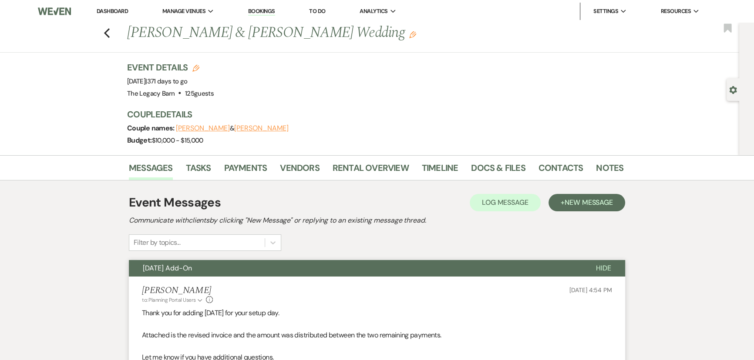
click at [103, 11] on link "Dashboard" at bounding box center [112, 10] width 31 height 7
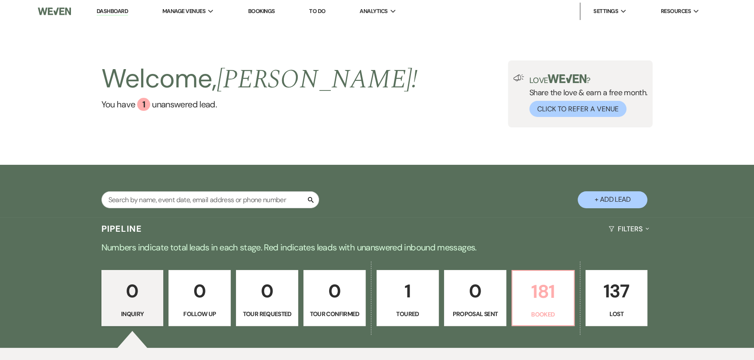
click at [531, 292] on p "181" at bounding box center [542, 291] width 51 height 29
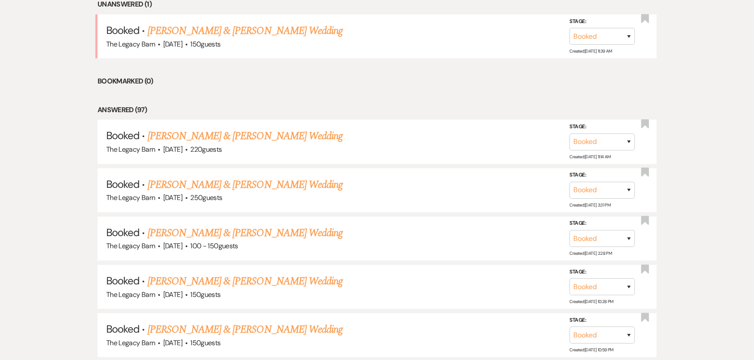
scroll to position [285, 0]
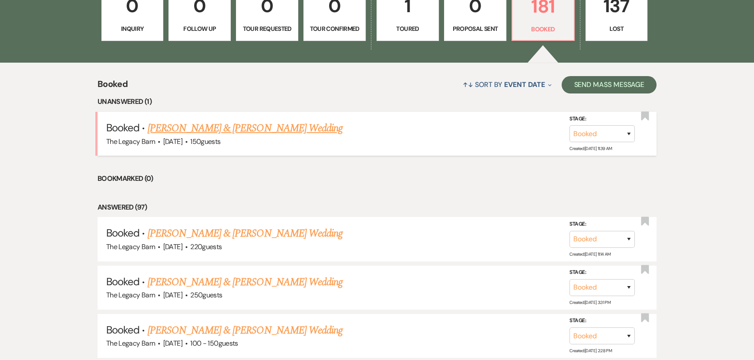
click at [278, 129] on link "[PERSON_NAME] & [PERSON_NAME] Wedding" at bounding box center [245, 129] width 195 height 16
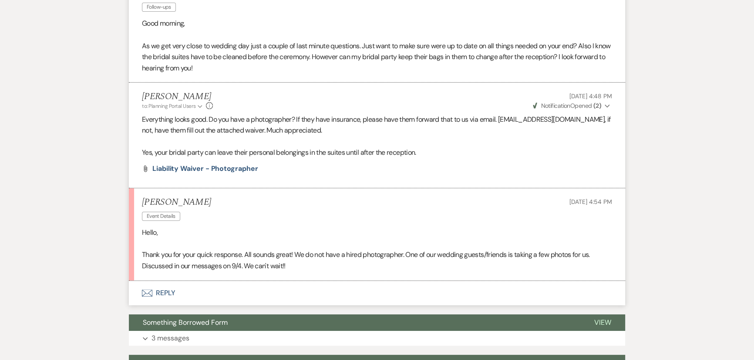
click at [175, 287] on button "Envelope Reply" at bounding box center [377, 293] width 496 height 24
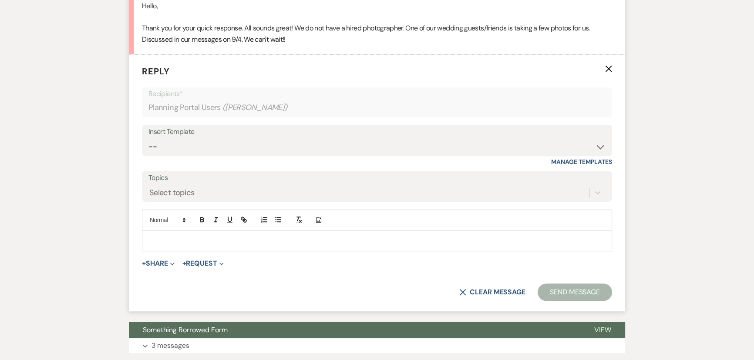
scroll to position [514, 0]
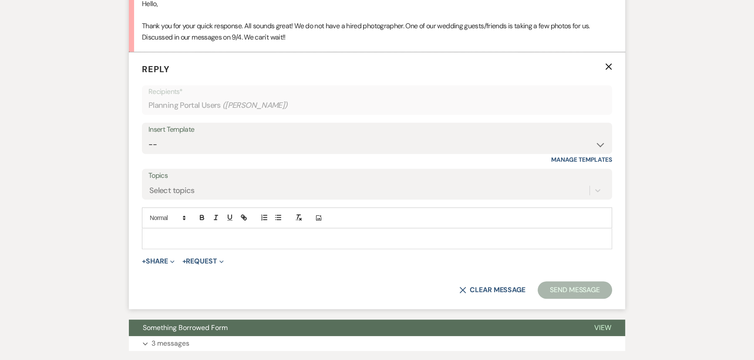
click at [153, 239] on p at bounding box center [377, 239] width 456 height 10
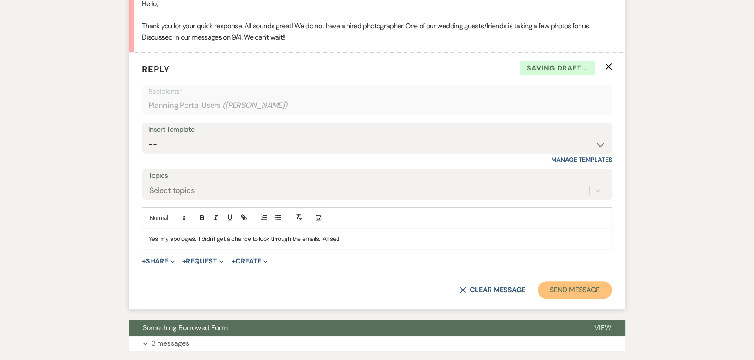
click at [549, 291] on button "Send Message" at bounding box center [574, 290] width 74 height 17
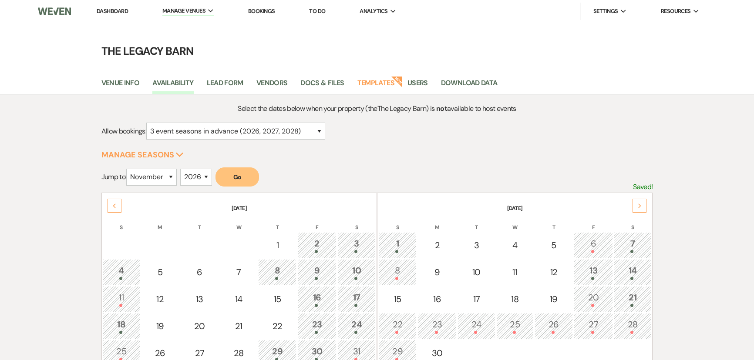
select select "11"
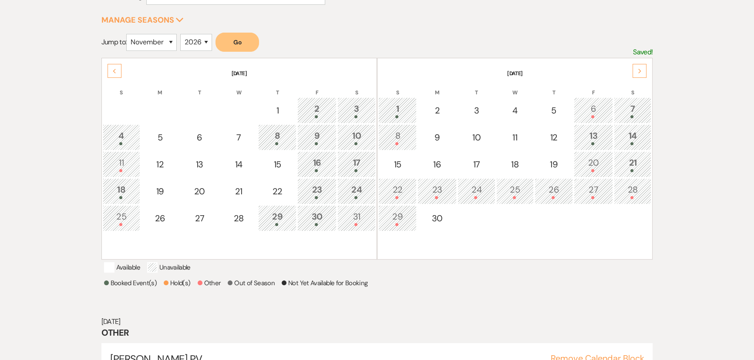
scroll to position [139, 0]
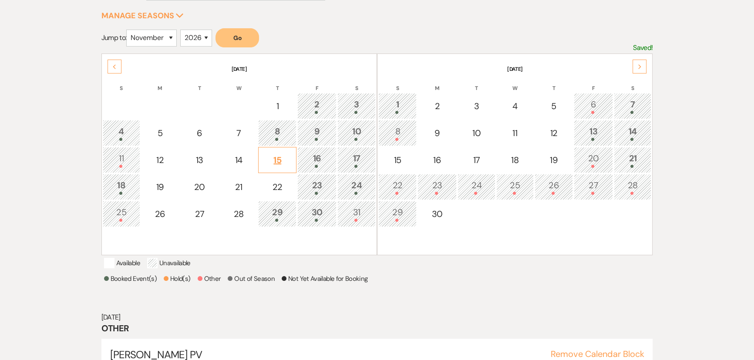
click at [275, 158] on div "15" at bounding box center [277, 160] width 29 height 13
select select "other"
select select "false"
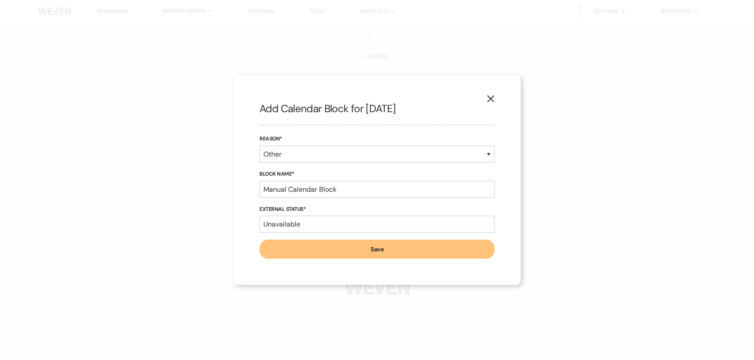
scroll to position [0, 0]
select select "3"
select select "2026"
drag, startPoint x: 340, startPoint y: 187, endPoint x: 162, endPoint y: 183, distance: 178.5
click at [162, 183] on div "X Add Calendar Block for 10/15/2026 Reason* Booked Event Hold Other Block Name*…" at bounding box center [379, 180] width 759 height 360
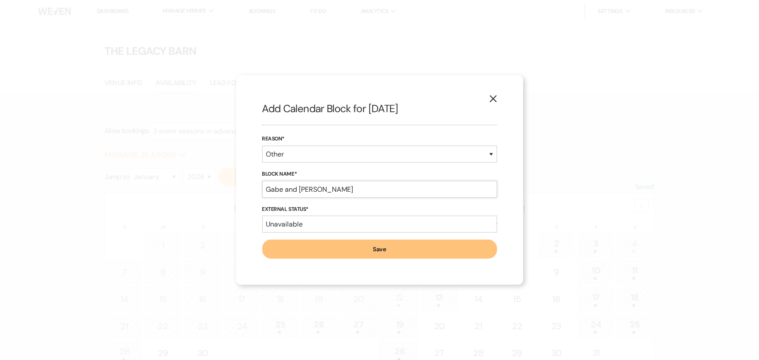
click at [332, 186] on input "Gabe and Amanda" at bounding box center [379, 189] width 235 height 17
type input "Gabe and Amanda Burns PV"
click at [302, 248] on button "Save" at bounding box center [379, 249] width 235 height 19
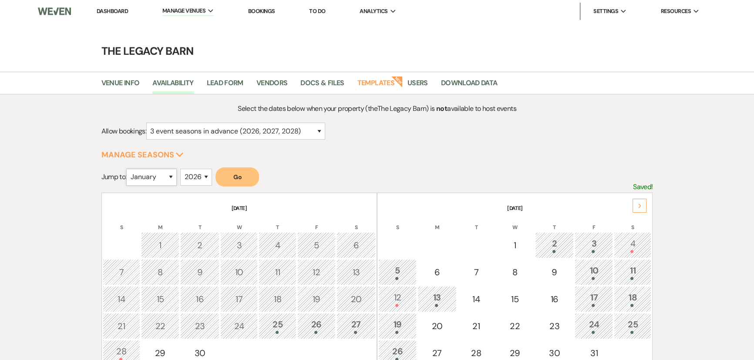
click at [151, 175] on select "January February March April May June July August September October November De…" at bounding box center [151, 177] width 50 height 17
select select "10"
click at [128, 169] on select "January February March April May June July August September October November De…" at bounding box center [151, 177] width 50 height 17
click at [222, 179] on button "Go" at bounding box center [237, 177] width 44 height 19
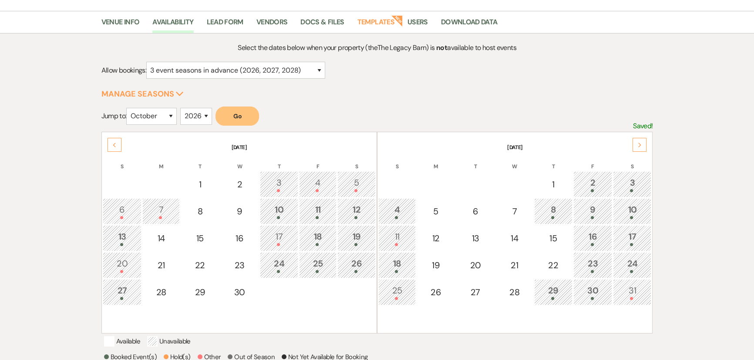
scroll to position [158, 0]
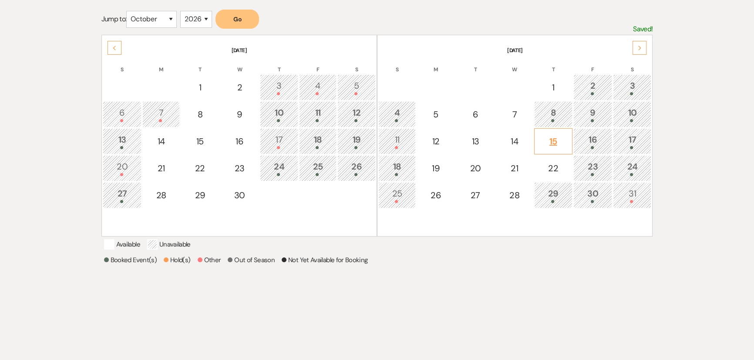
click at [551, 139] on div "15" at bounding box center [553, 141] width 29 height 13
select select "other"
select select "false"
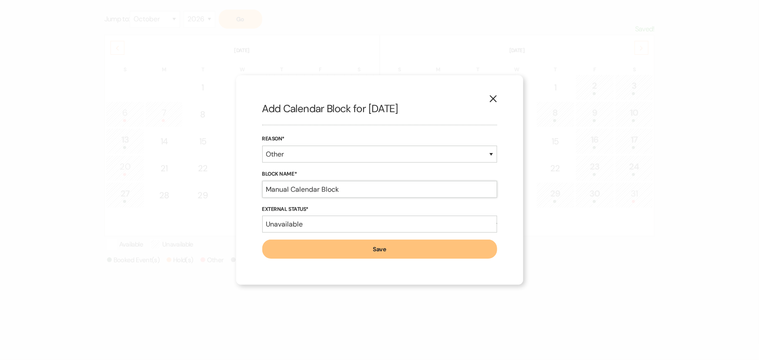
drag, startPoint x: 342, startPoint y: 186, endPoint x: 214, endPoint y: 179, distance: 127.7
click at [216, 178] on div "X Add Calendar Block for 10/15/2026 Reason* Booked Event Hold Other Block Name*…" at bounding box center [379, 180] width 759 height 360
type input "Gabe and Amanda Burns PV"
click at [304, 251] on button "Save" at bounding box center [379, 249] width 235 height 19
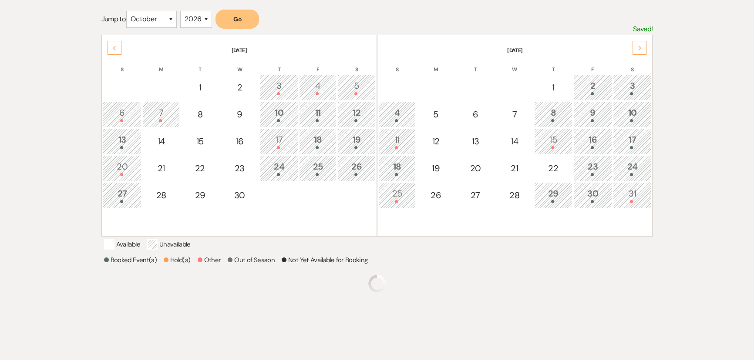
scroll to position [179, 0]
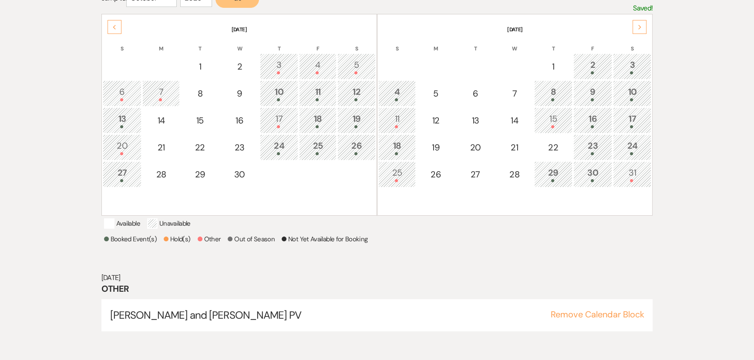
click at [396, 177] on div "25" at bounding box center [397, 174] width 28 height 16
click at [385, 122] on div "11" at bounding box center [397, 120] width 28 height 16
click at [391, 177] on div "25" at bounding box center [397, 174] width 28 height 16
